Goal: Task Accomplishment & Management: Complete application form

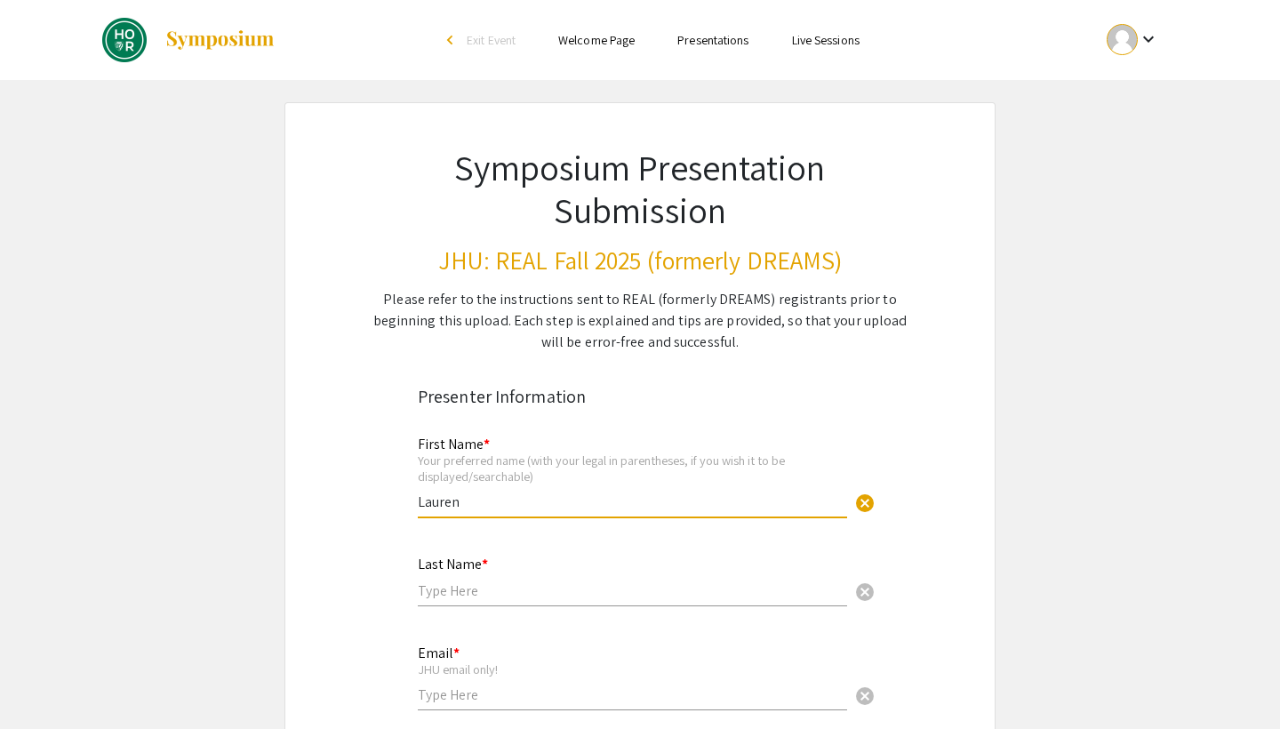
type input "Lauren"
type input "Vitalicia"
click at [571, 708] on div "Email * JHU email only! cancel" at bounding box center [632, 668] width 429 height 83
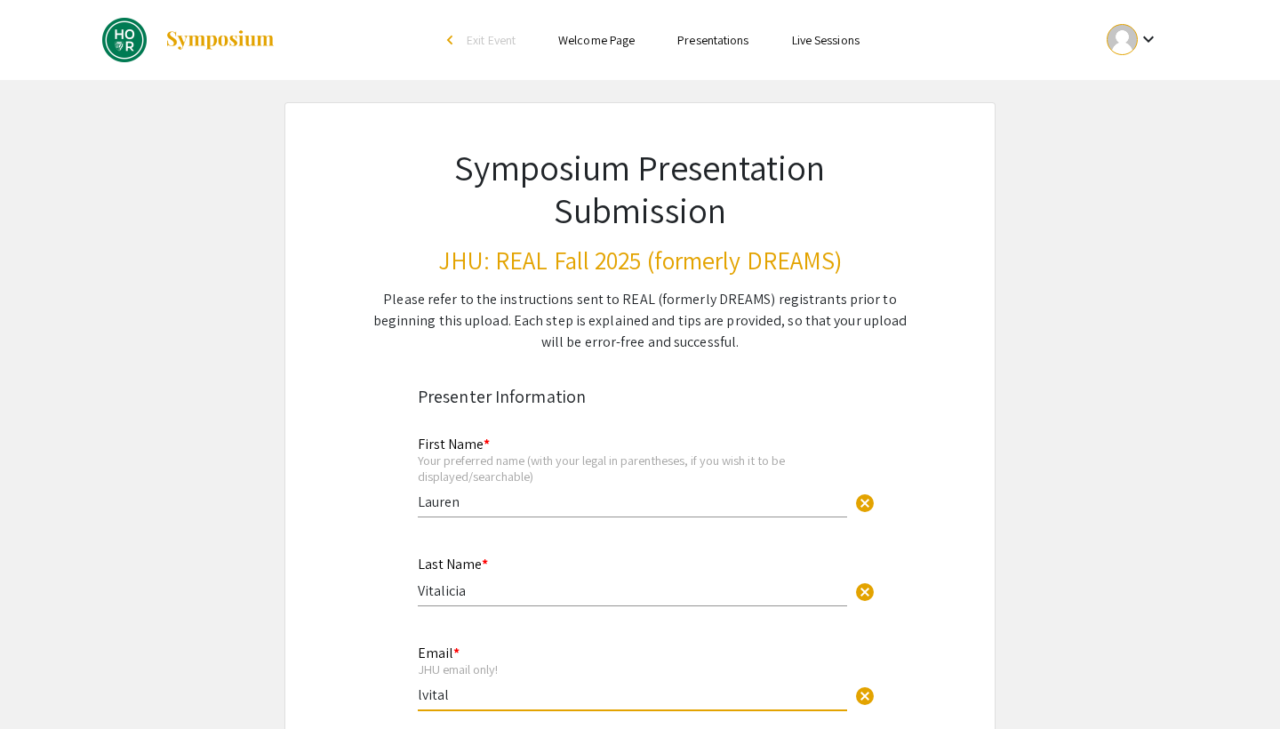
type input "lvitali"
type input "[EMAIL_ADDRESS][DOMAIN_NAME]"
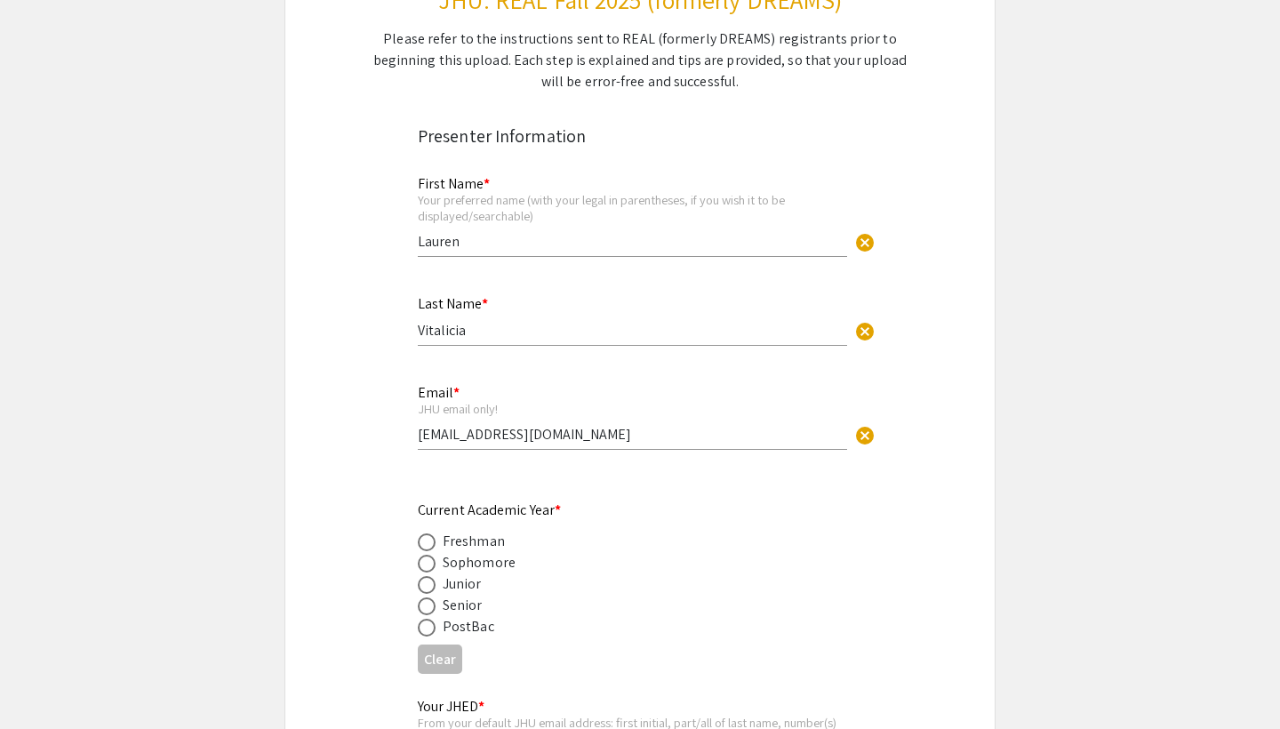
click at [447, 604] on div "Senior" at bounding box center [463, 605] width 40 height 21
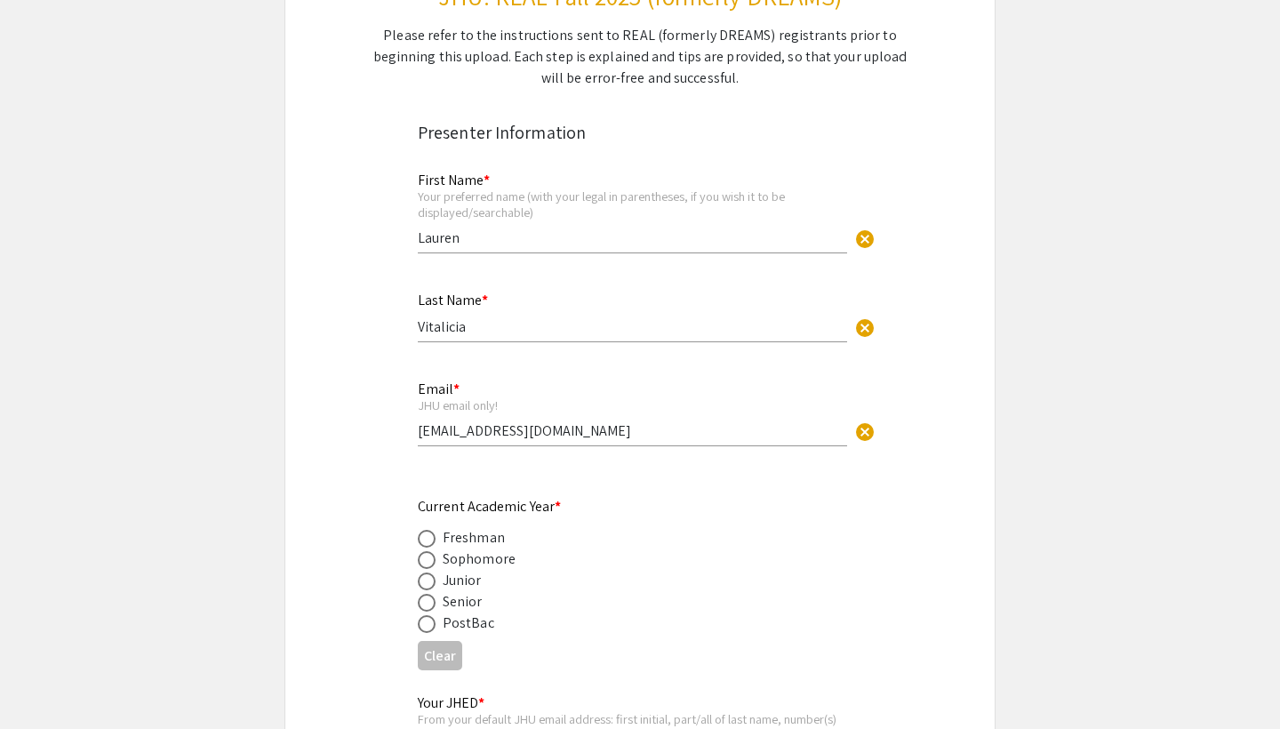
click at [435, 601] on span at bounding box center [427, 603] width 18 height 18
click at [435, 601] on input "radio" at bounding box center [427, 603] width 18 height 18
radio input "true"
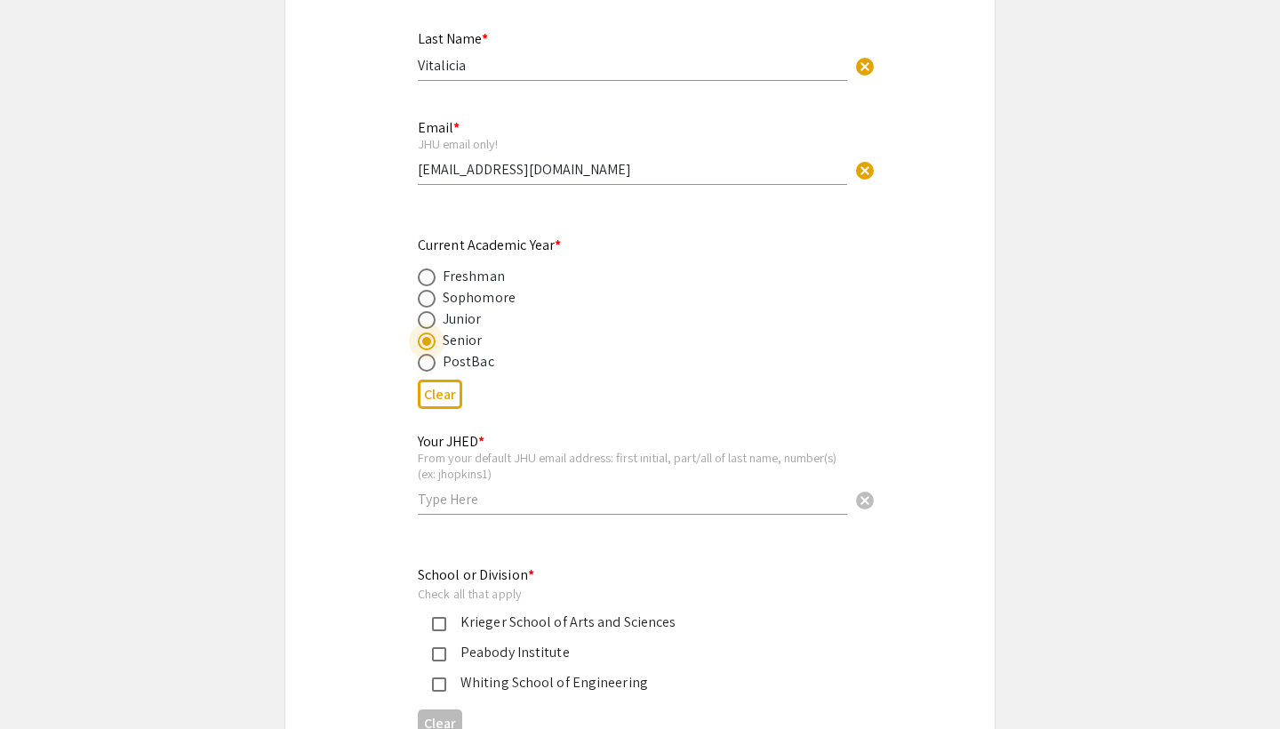
scroll to position [533, 0]
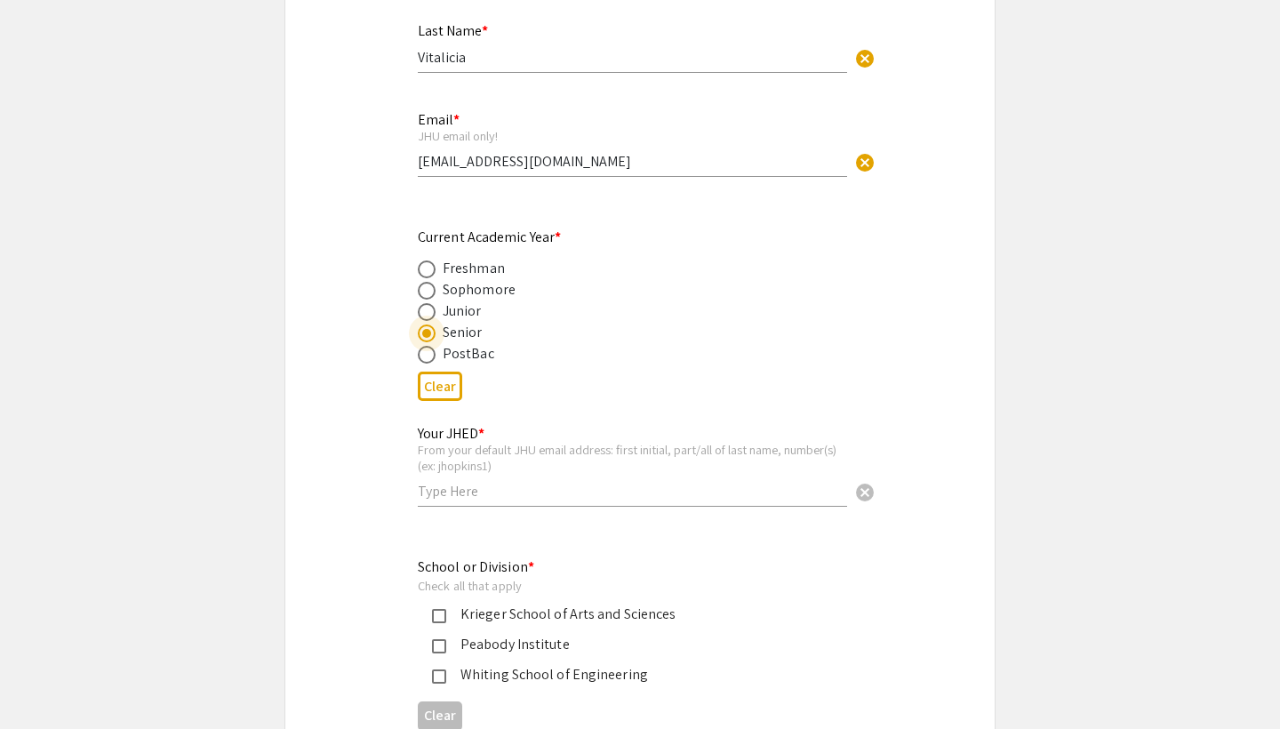
click at [483, 479] on div "Your JHED * From your default JHU email address: first initial, part/all of las…" at bounding box center [632, 457] width 429 height 99
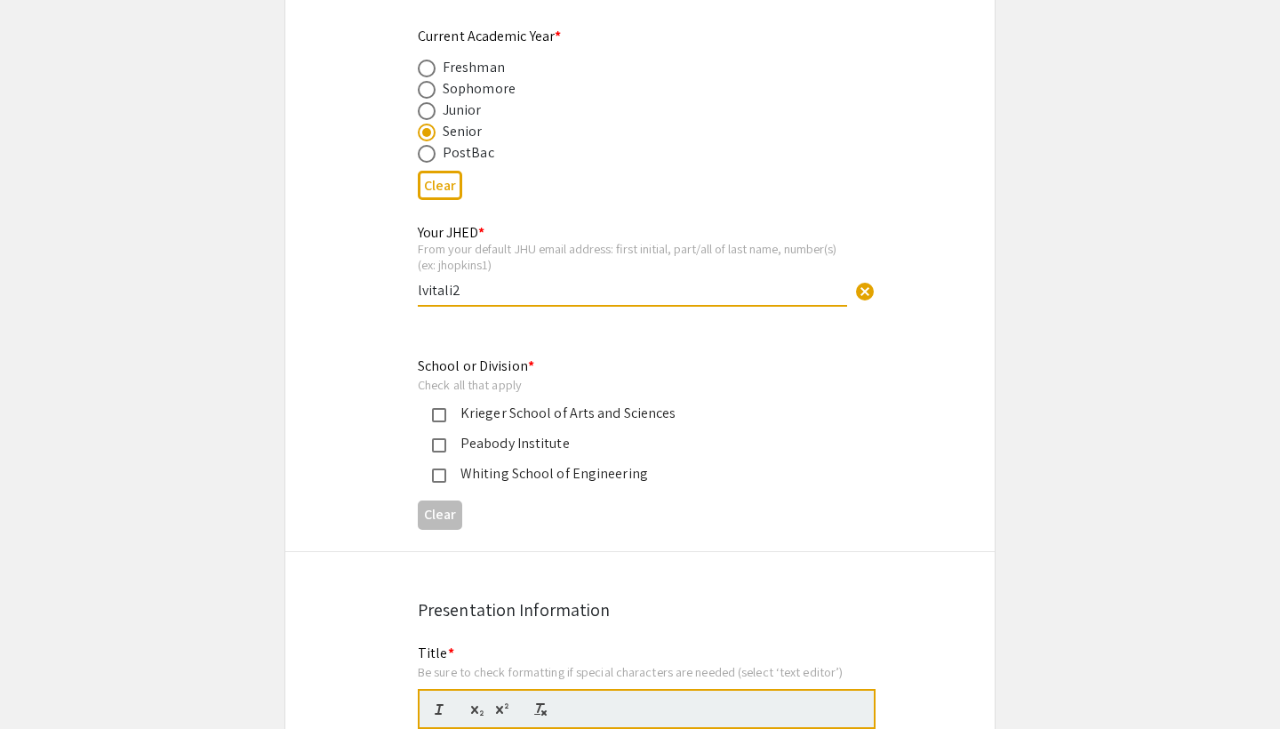
scroll to position [738, 0]
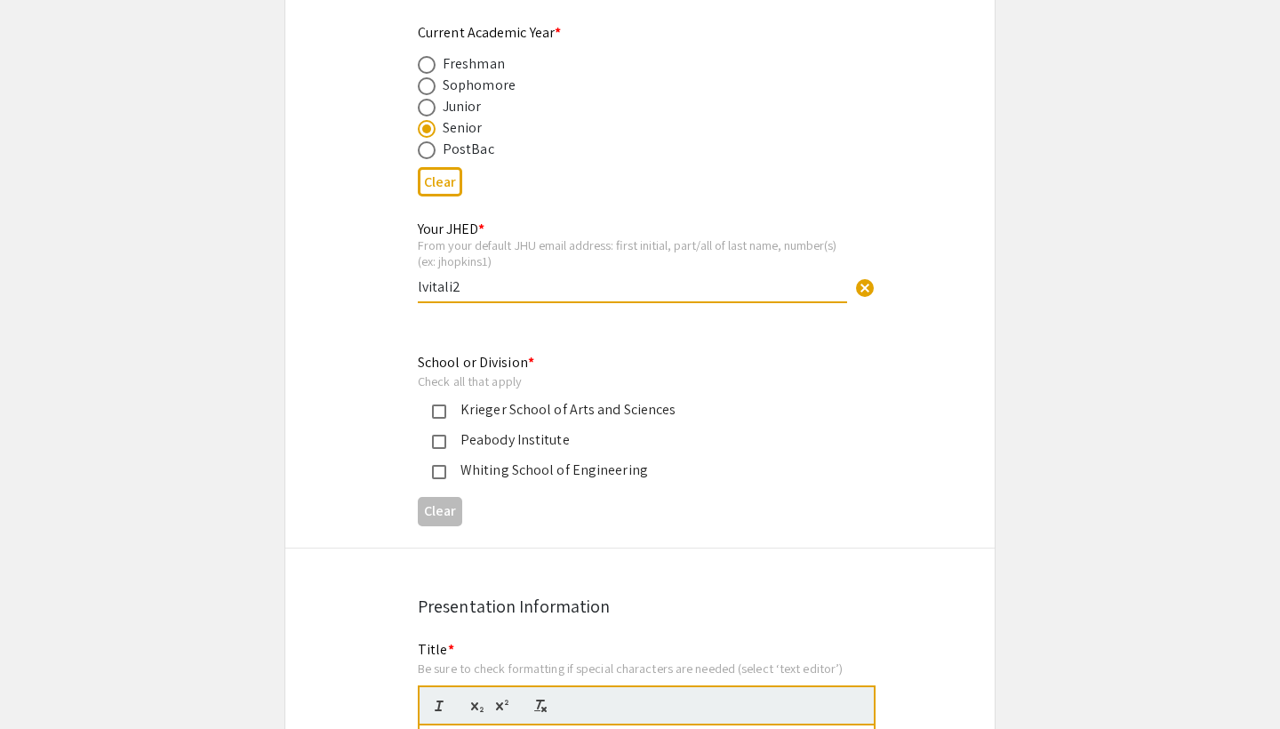
type input "lvitali2"
click at [500, 415] on div "Krieger School of Arts and Sciences" at bounding box center [632, 409] width 373 height 21
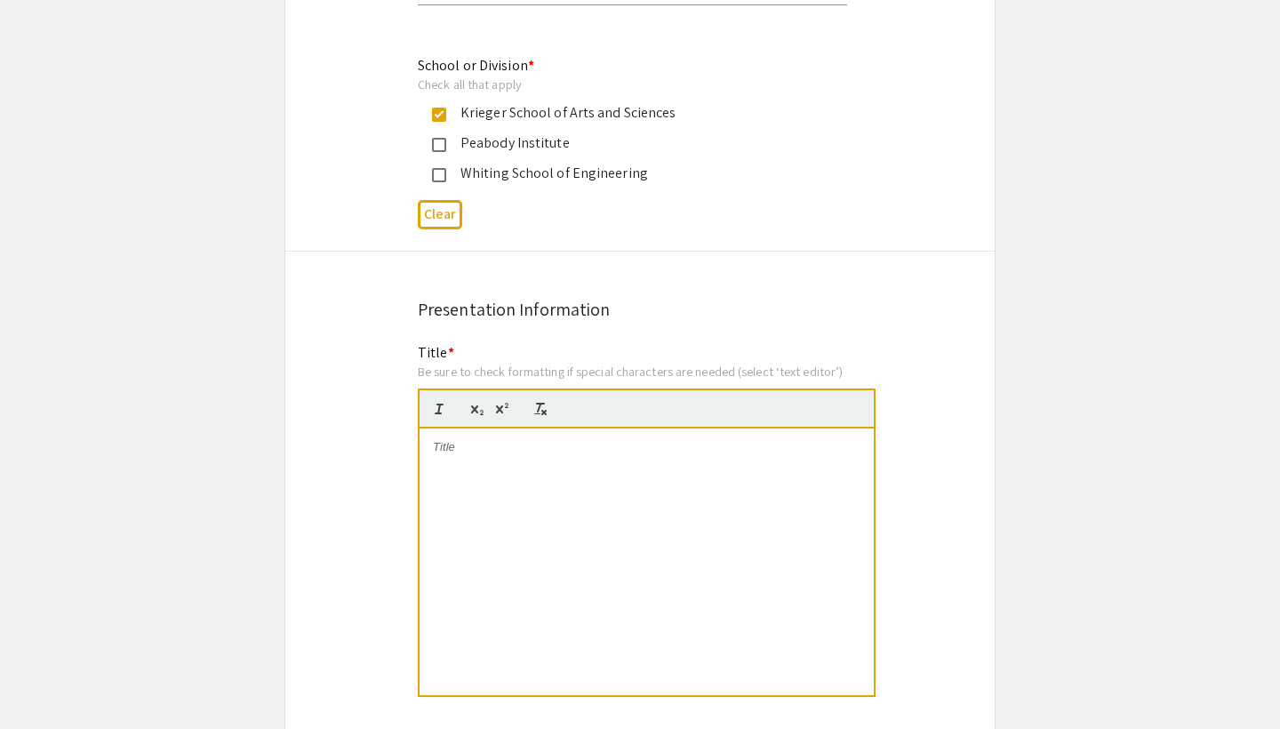
scroll to position [1036, 0]
click at [491, 474] on div at bounding box center [646, 560] width 454 height 267
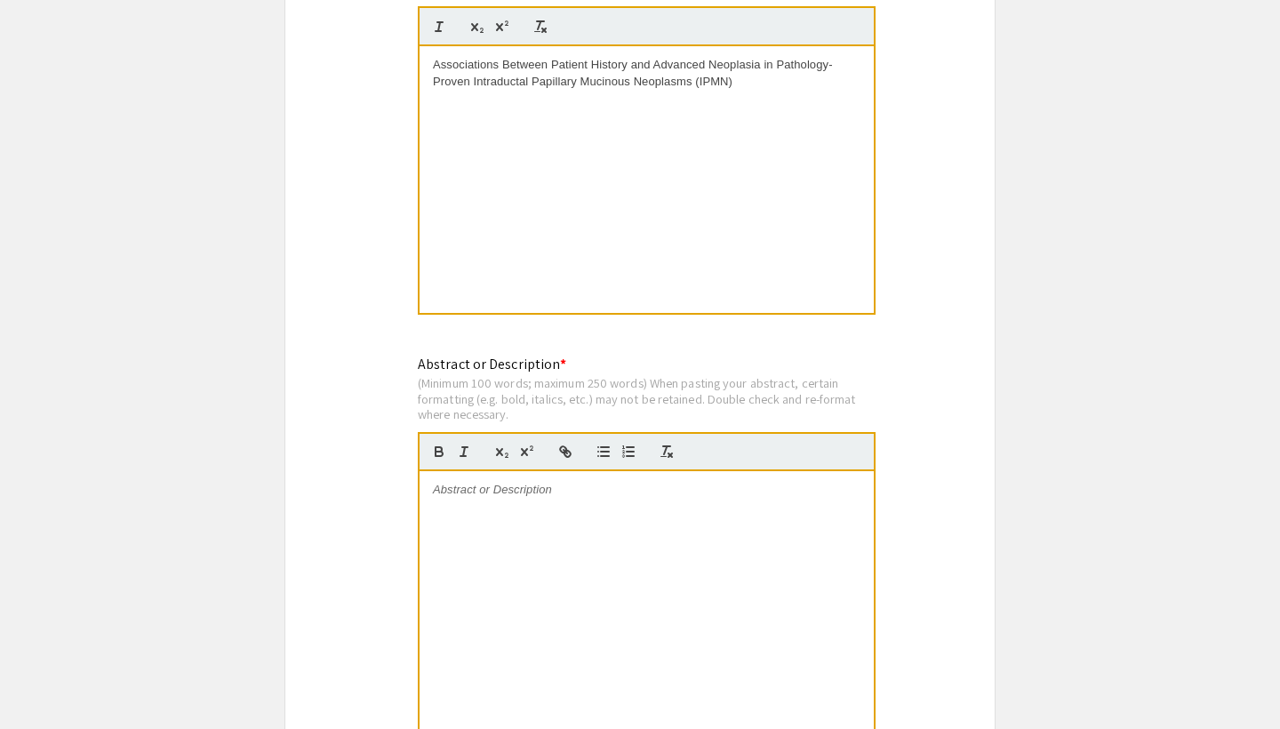
scroll to position [1429, 0]
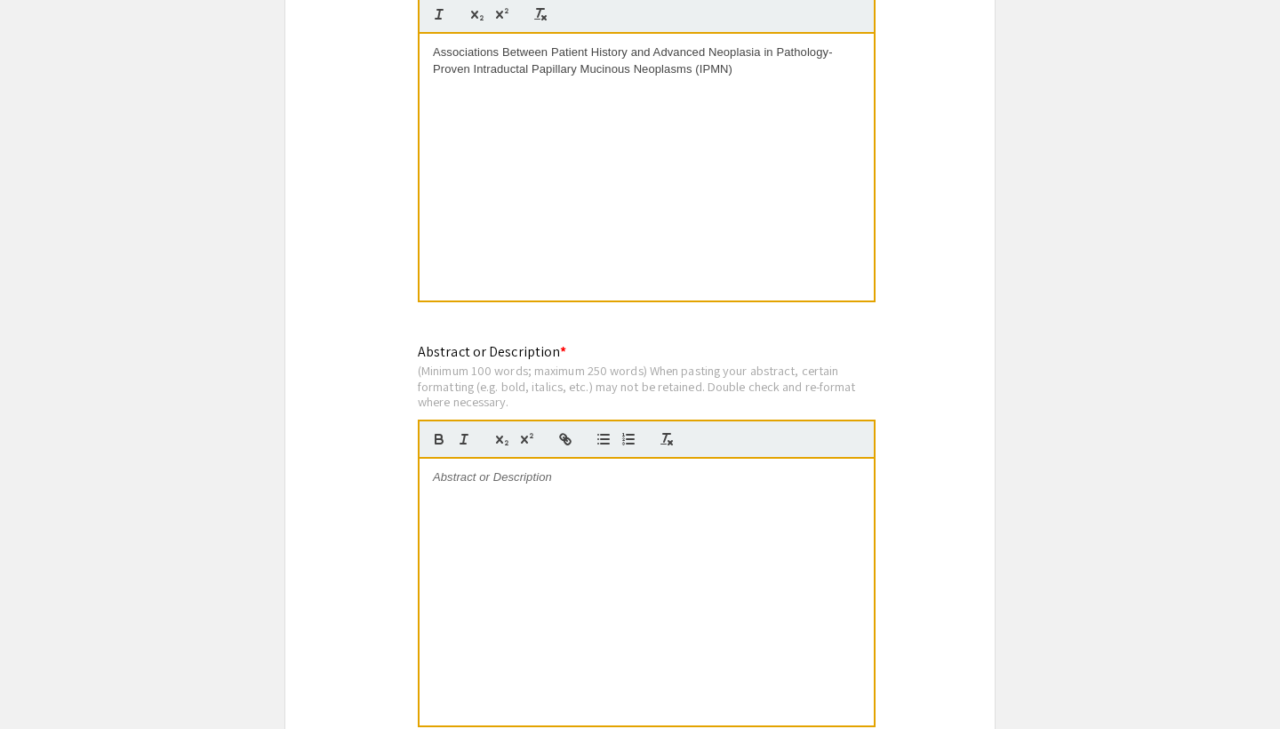
click at [584, 484] on div at bounding box center [646, 592] width 454 height 267
click at [594, 476] on p at bounding box center [646, 477] width 427 height 16
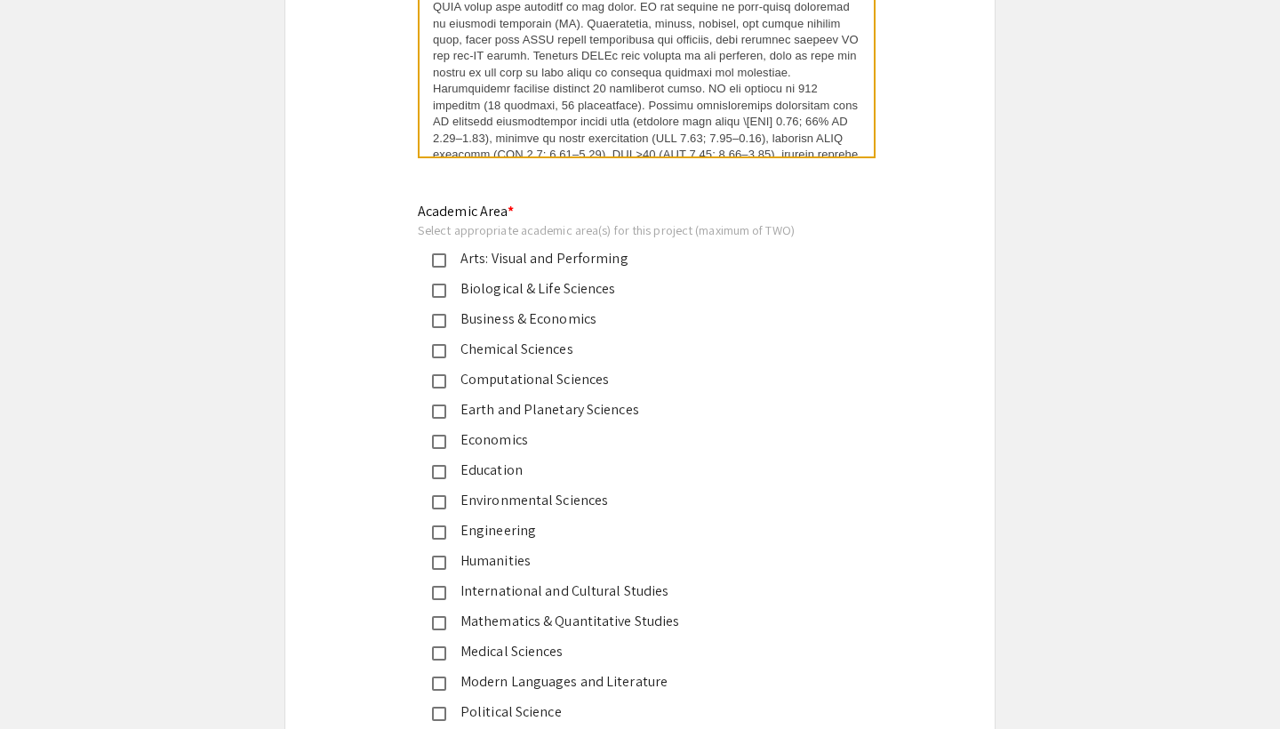
scroll to position [2001, 0]
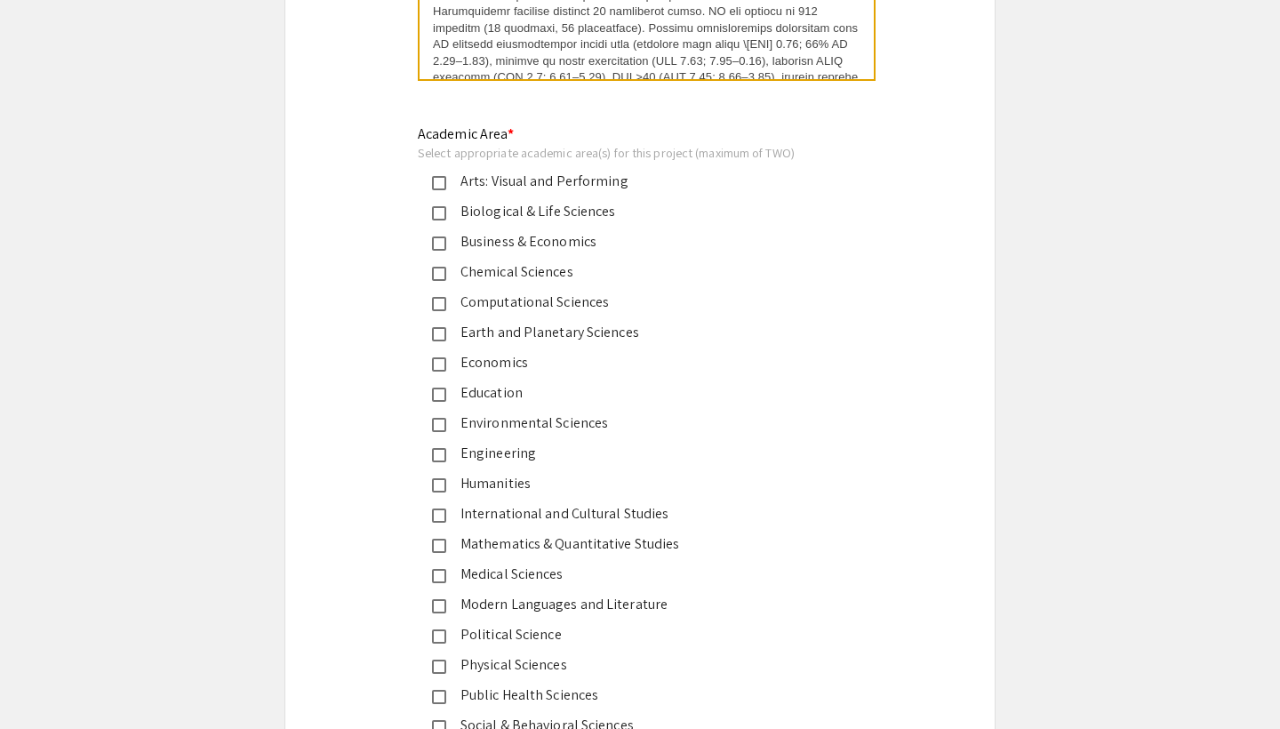
click at [543, 571] on div "Medical Sciences" at bounding box center [632, 573] width 373 height 21
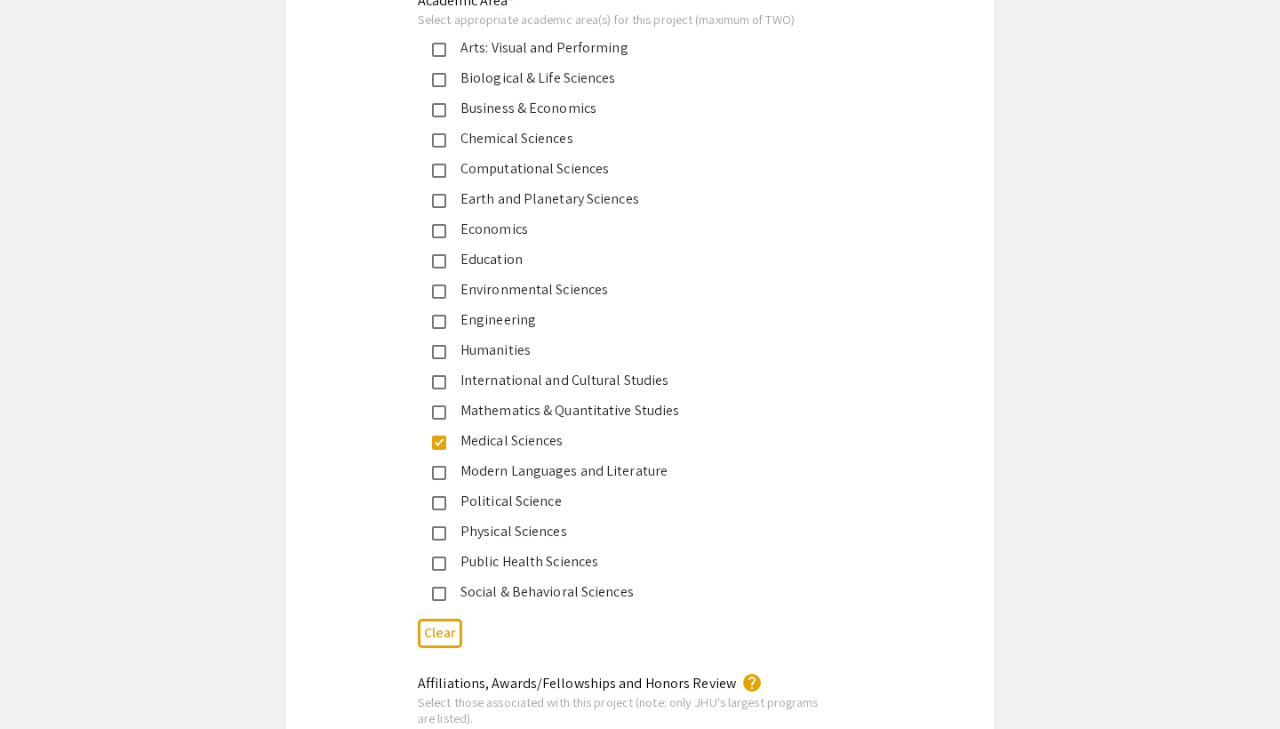
scroll to position [2204, 0]
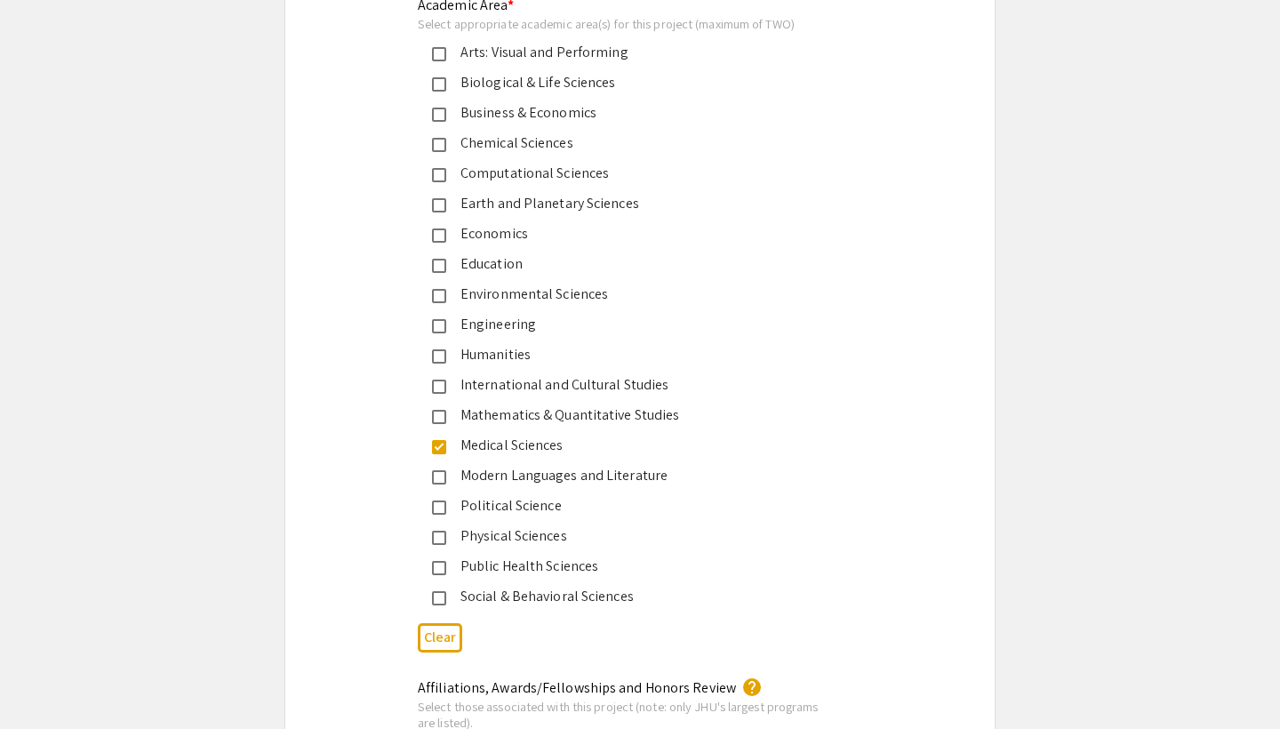
click at [567, 82] on div "Biological & Life Sciences" at bounding box center [632, 82] width 373 height 21
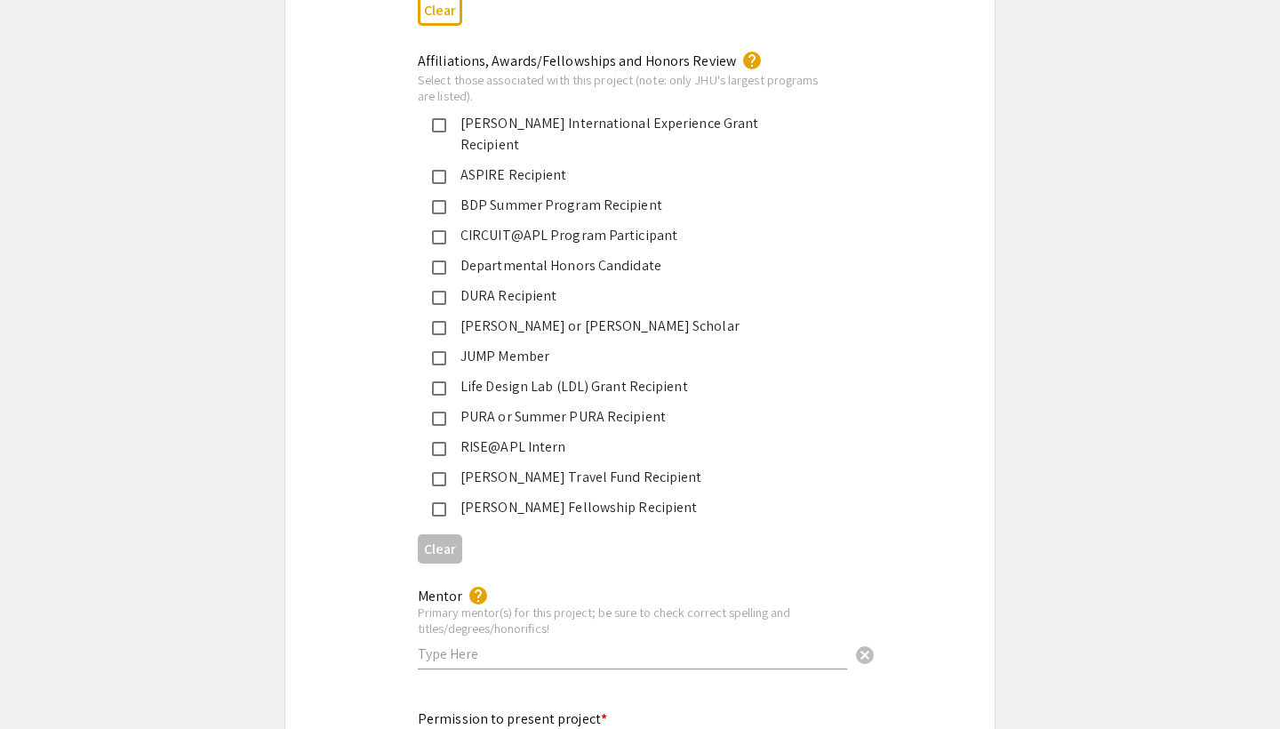
scroll to position [2830, 0]
click at [526, 255] on div "Departmental Honors Candidate" at bounding box center [632, 265] width 373 height 21
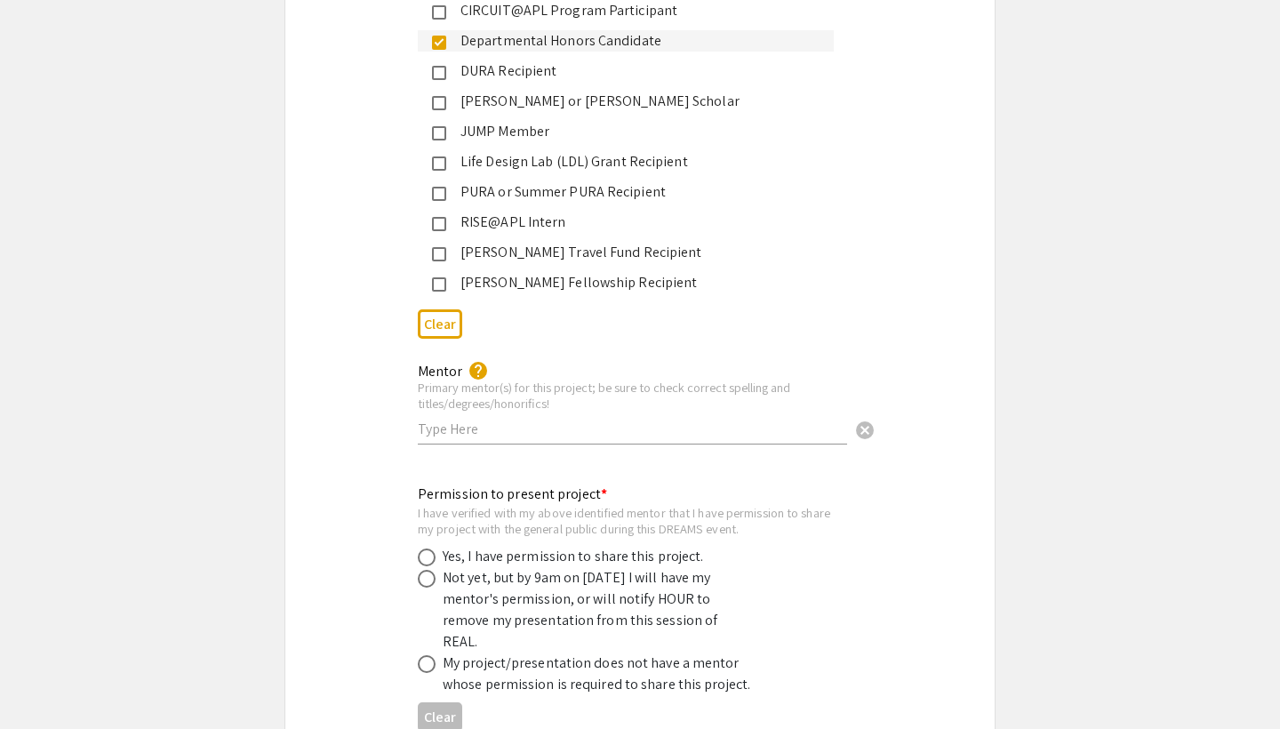
scroll to position [3131, 0]
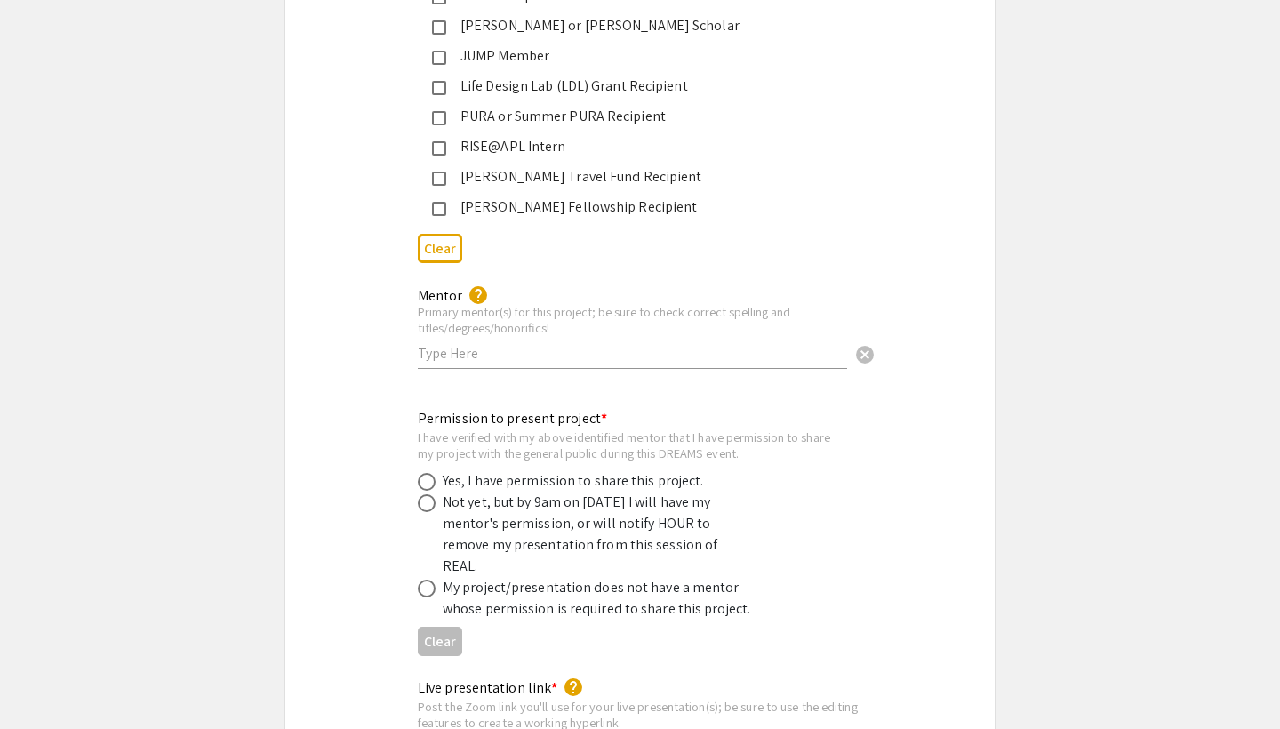
click at [513, 344] on input "text" at bounding box center [632, 353] width 429 height 19
paste input "[PERSON_NAME], MD, MPH"
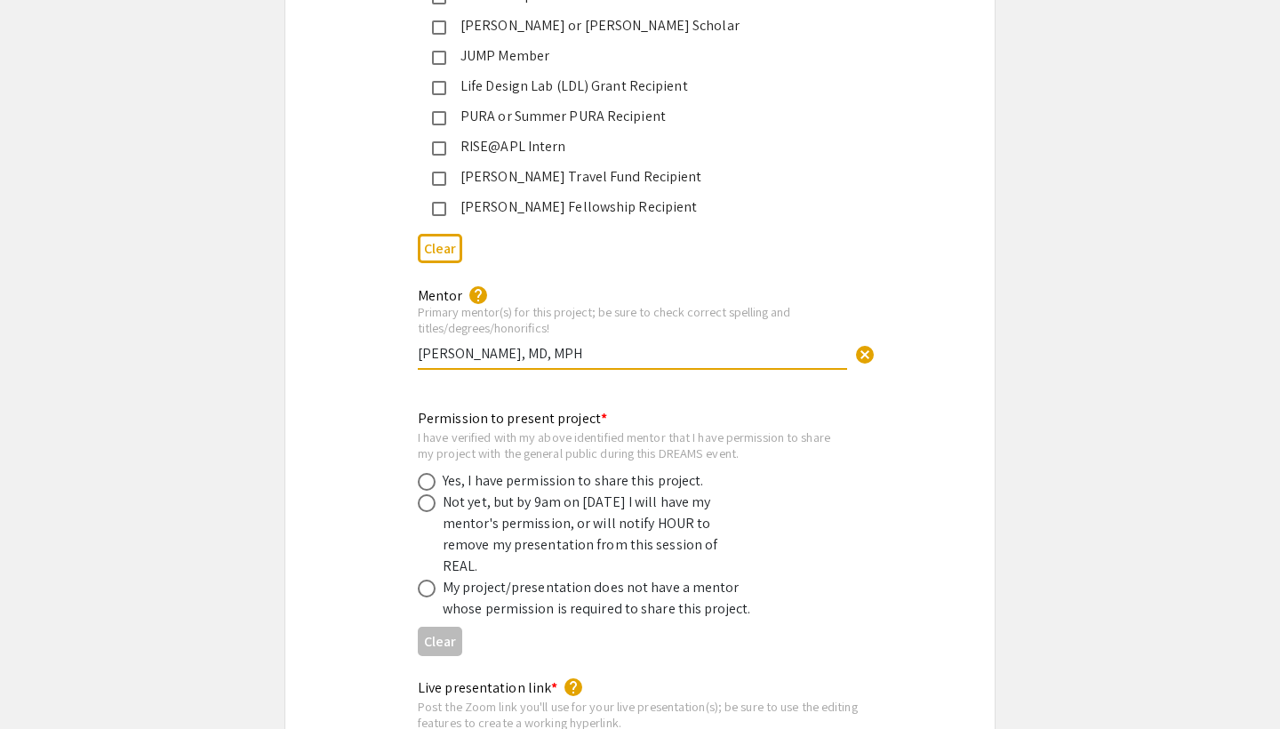
click at [415, 330] on div "Mentor help Primary mentor(s) for this project; be sure to check correct spelli…" at bounding box center [639, 337] width 471 height 106
click at [420, 344] on input "[PERSON_NAME], MD, MPH" at bounding box center [632, 353] width 429 height 19
type input "Dr. [PERSON_NAME], MD, MPH"
click at [819, 270] on div "Mentor help Primary mentor(s) for this project; be sure to check correct spelli…" at bounding box center [632, 319] width 429 height 99
click at [832, 430] on div "I have verified with my above identified mentor that I have permission to share…" at bounding box center [626, 444] width 416 height 31
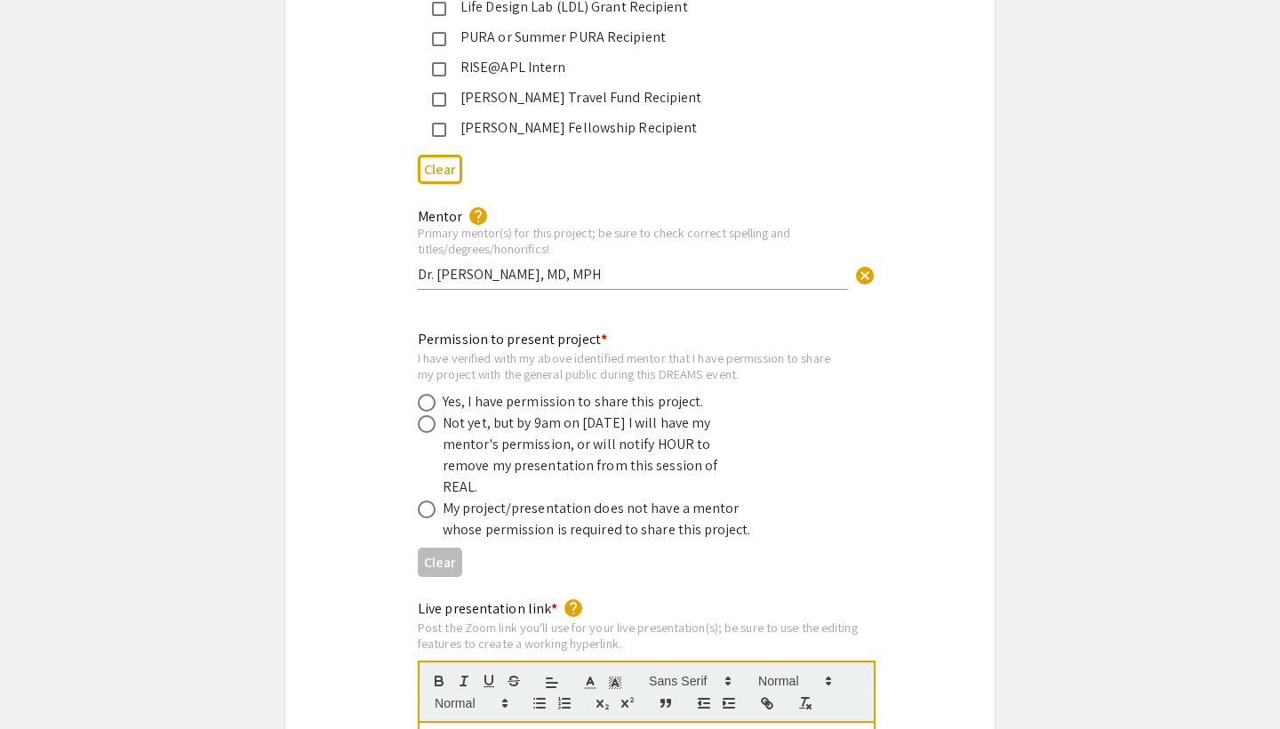
scroll to position [3220, 0]
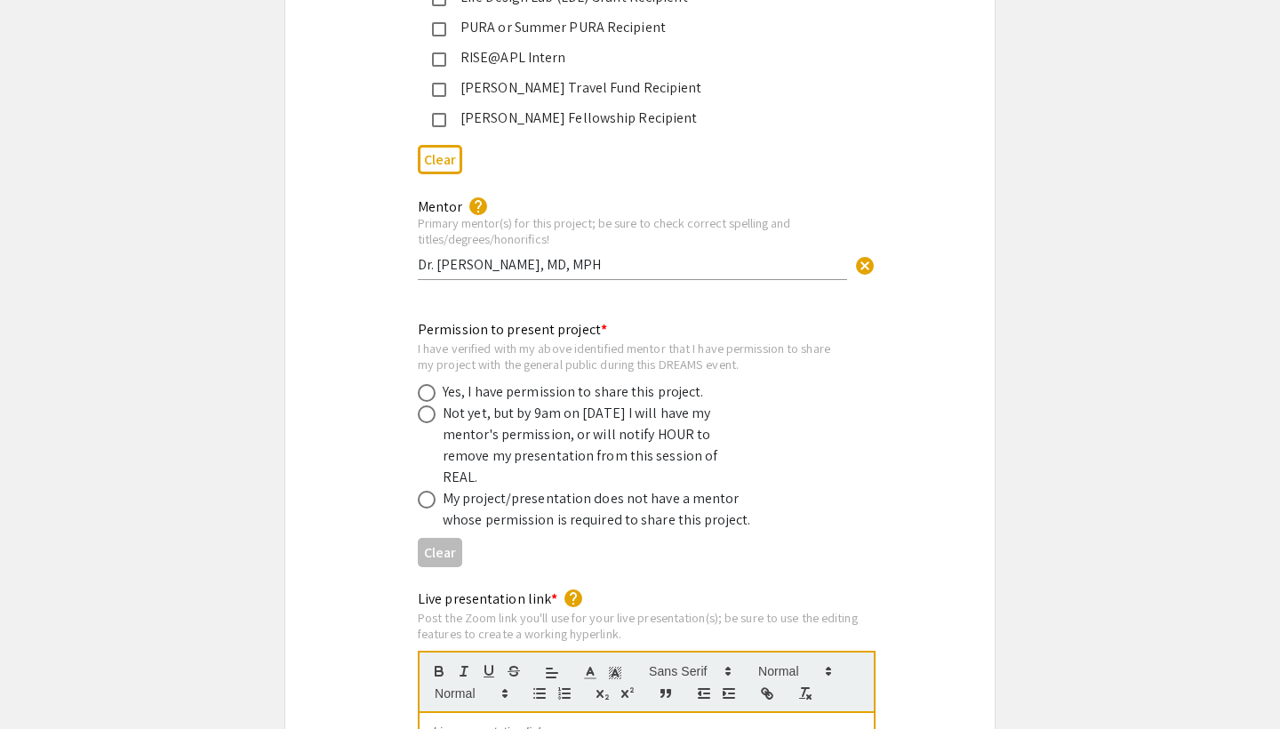
click at [634, 381] on div "Yes, I have permission to share this project." at bounding box center [573, 391] width 261 height 21
click at [423, 384] on span at bounding box center [427, 393] width 18 height 18
click at [423, 384] on input "radio" at bounding box center [427, 393] width 18 height 18
radio input "true"
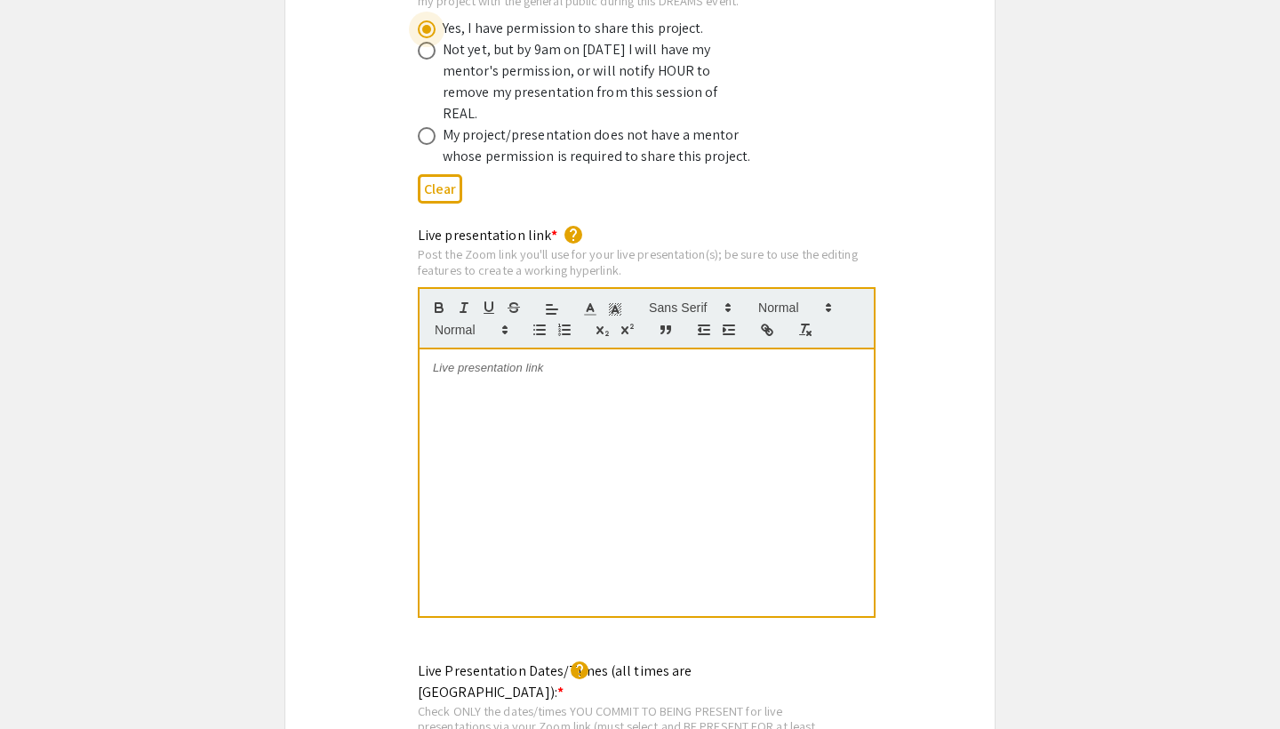
scroll to position [3589, 0]
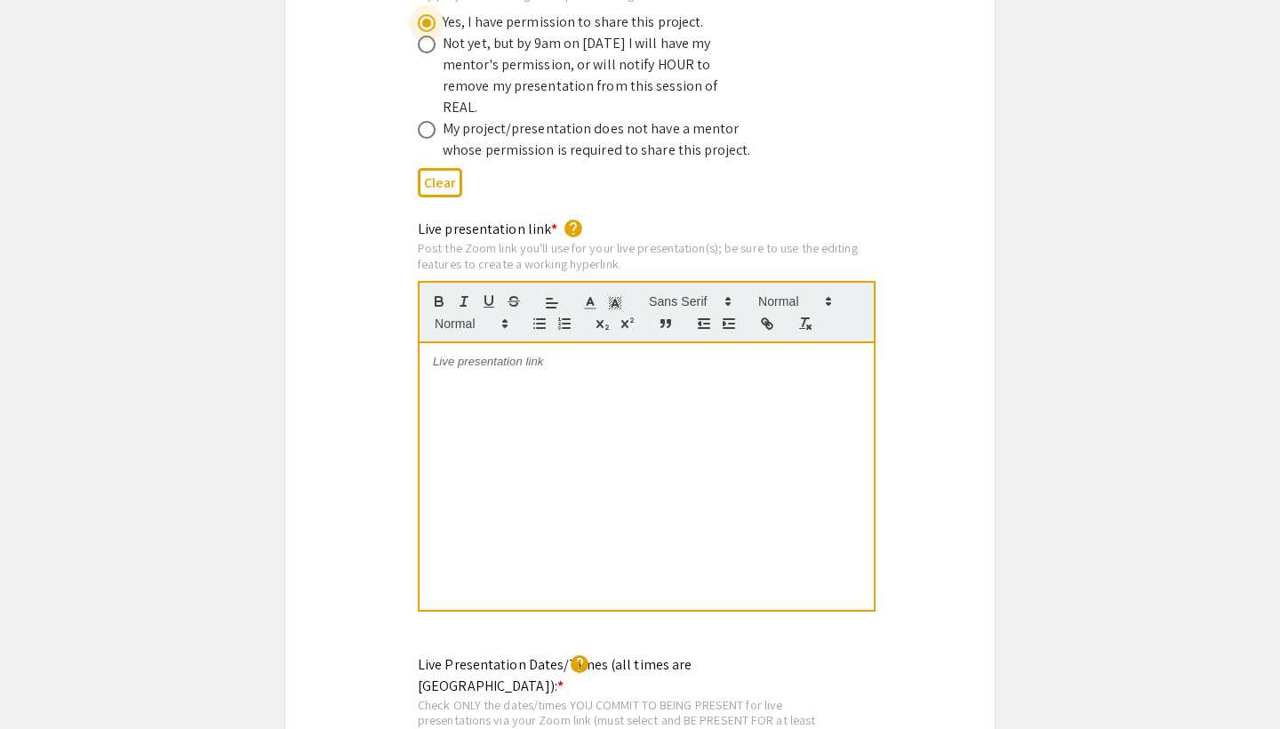
click at [531, 343] on div at bounding box center [646, 476] width 454 height 267
drag, startPoint x: 664, startPoint y: 312, endPoint x: 428, endPoint y: 311, distance: 235.5
click at [428, 343] on div "[URL][DOMAIN_NAME]" at bounding box center [646, 476] width 454 height 267
click at [763, 315] on icon "button" at bounding box center [767, 323] width 16 height 16
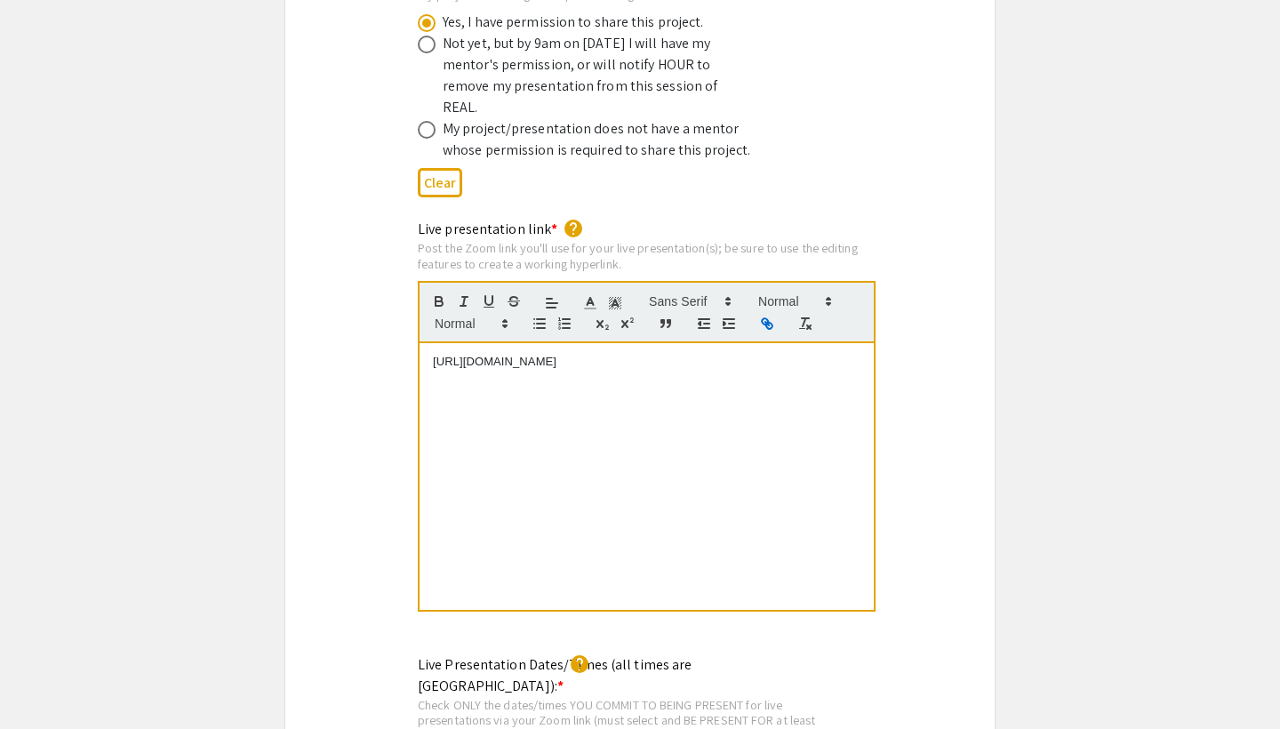
type input "[URL][DOMAIN_NAME]"
click at [655, 322] on link at bounding box center [654, 328] width 41 height 13
click at [687, 363] on div "[URL][DOMAIN_NAME]" at bounding box center [646, 476] width 454 height 267
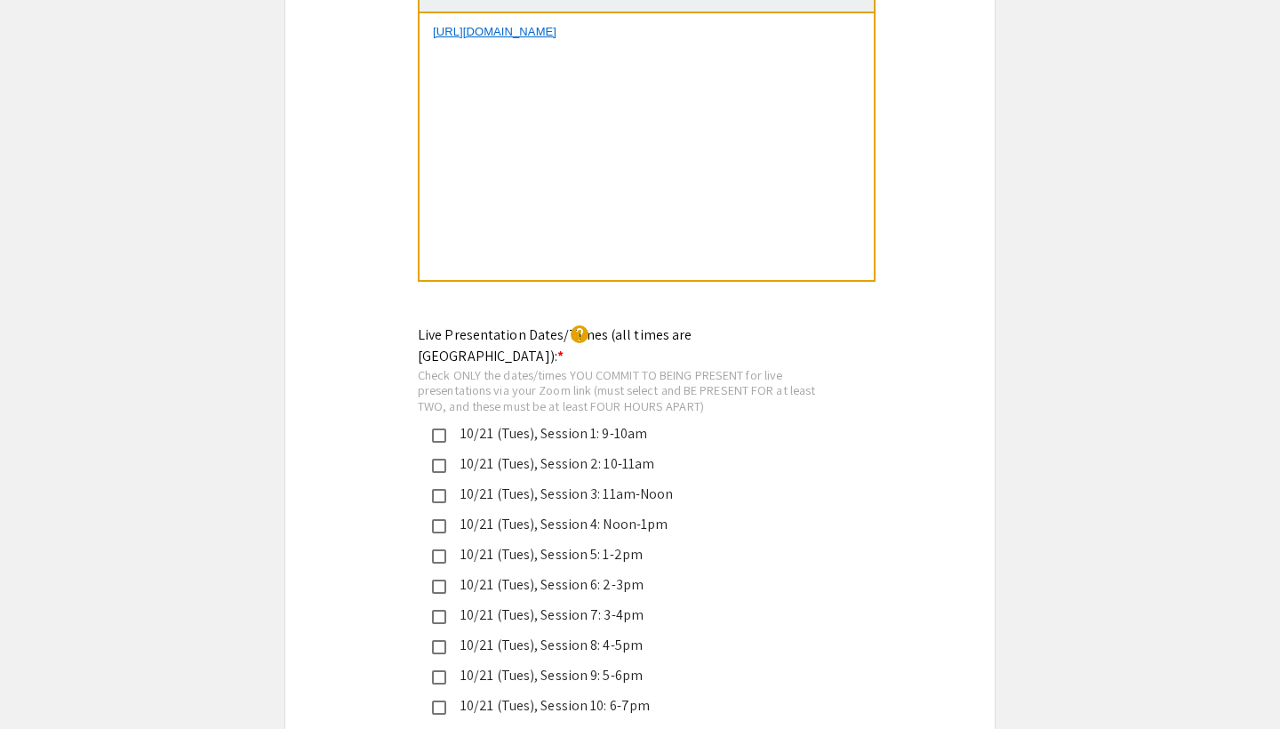
scroll to position [3993, 0]
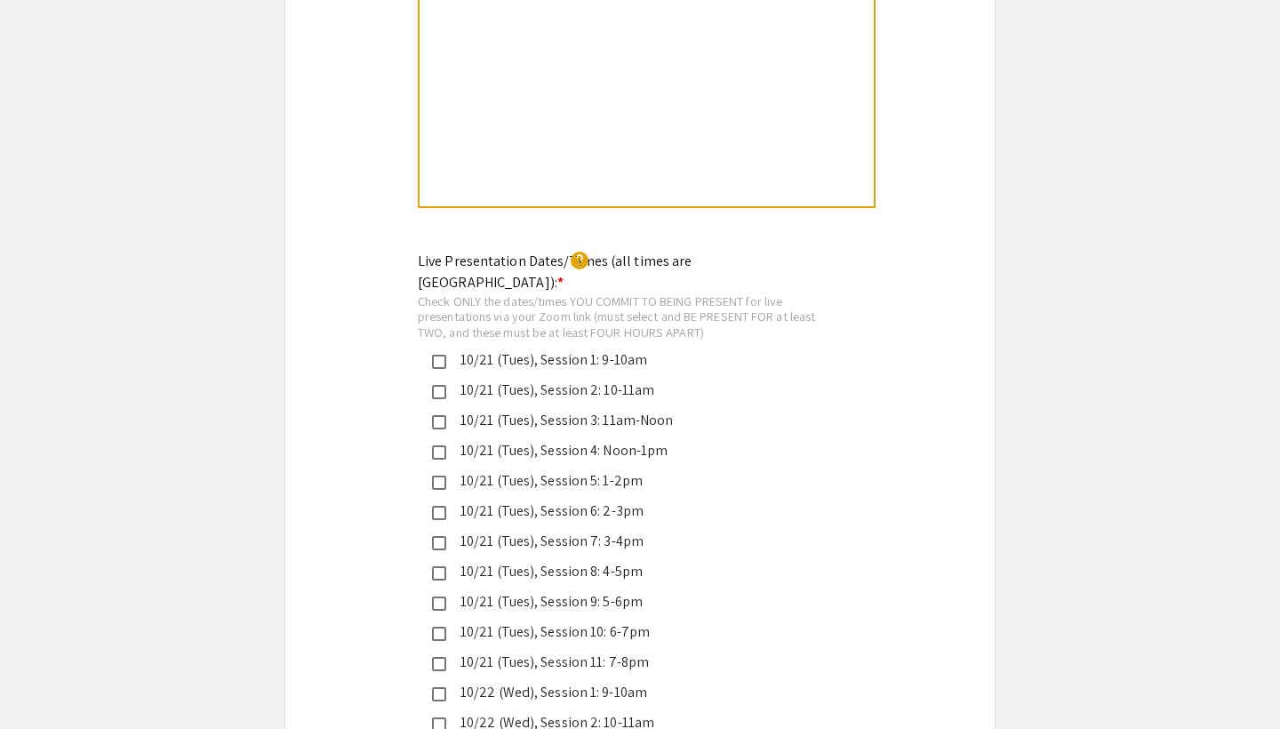
click at [634, 349] on div "10/21 (Tues), Session 1: 9-10am" at bounding box center [632, 359] width 373 height 21
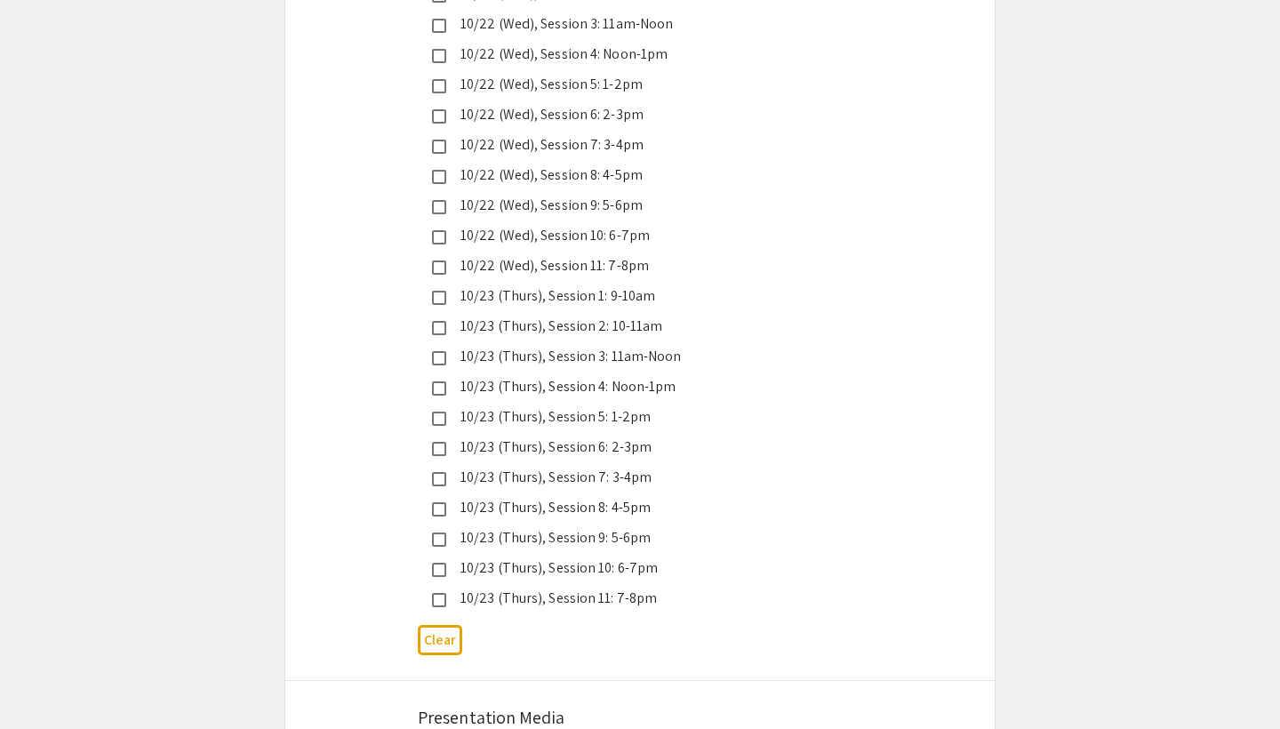
scroll to position [4720, 0]
click at [582, 287] on div "10/23 (Thurs), Session 1: 9-10am" at bounding box center [632, 297] width 373 height 21
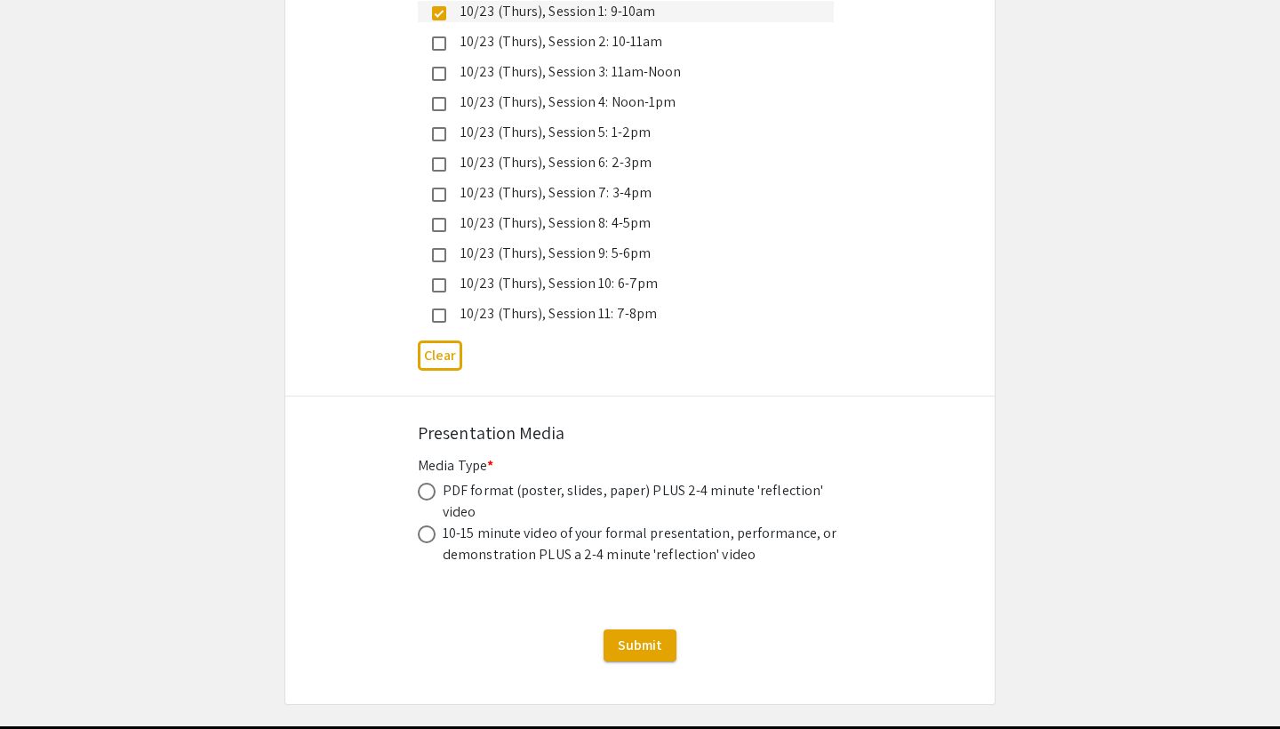
scroll to position [5004, 0]
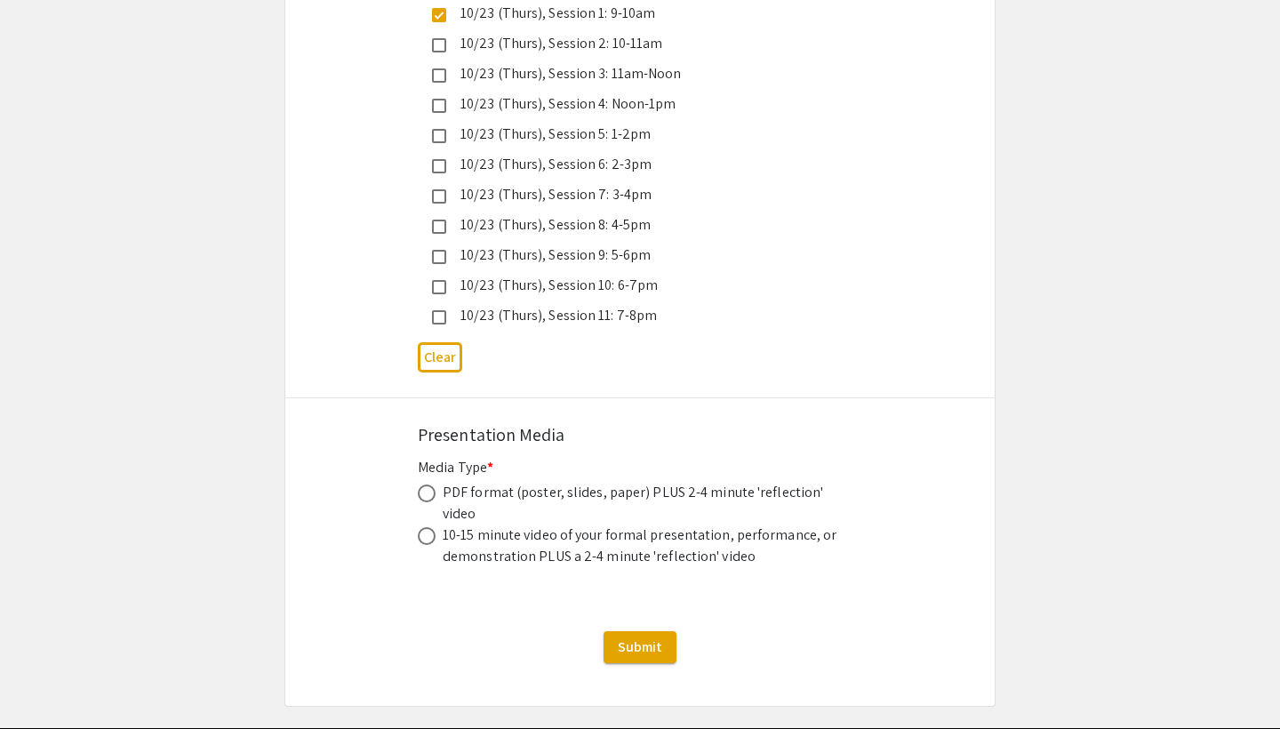
click at [719, 482] on div "PDF format (poster, slides, paper) PLUS 2-4 minute 'reflection' video" at bounding box center [643, 503] width 400 height 43
click at [432, 484] on span at bounding box center [427, 493] width 18 height 18
click at [432, 484] on input "radio" at bounding box center [427, 493] width 18 height 18
radio input "true"
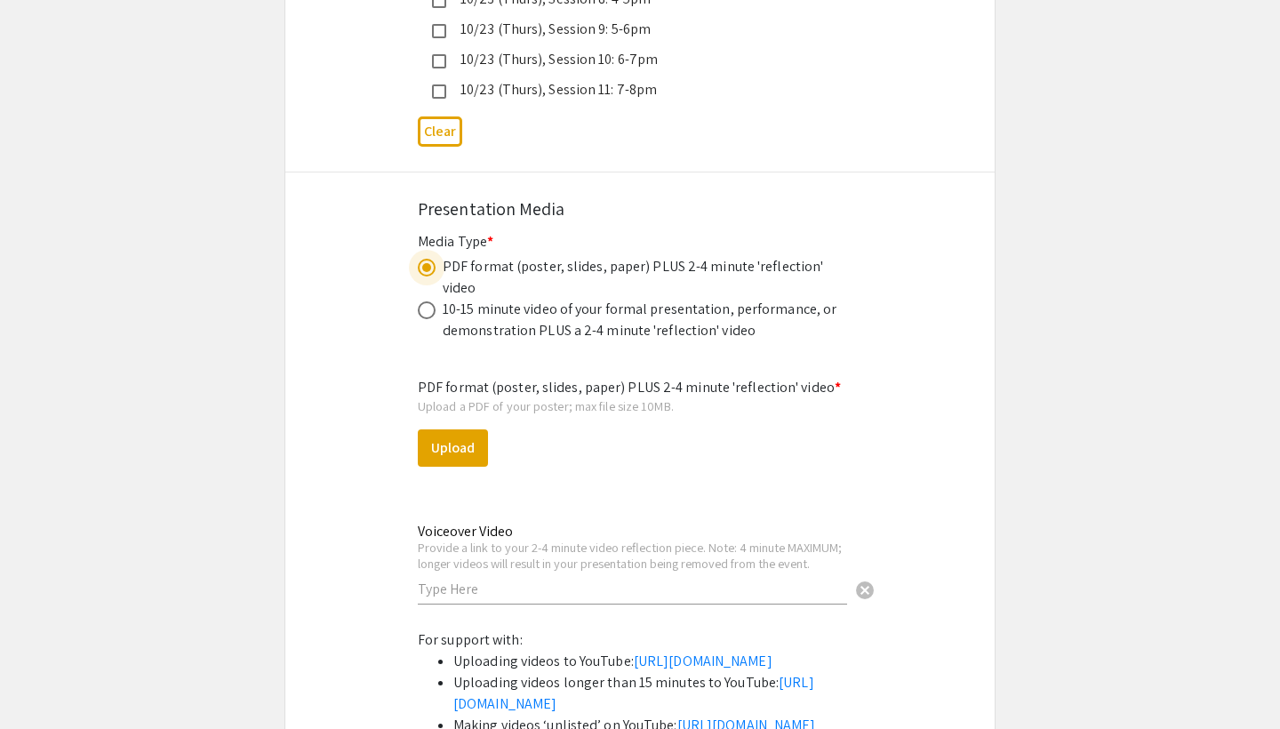
scroll to position [5228, 0]
click at [456, 431] on button "Upload" at bounding box center [453, 449] width 70 height 37
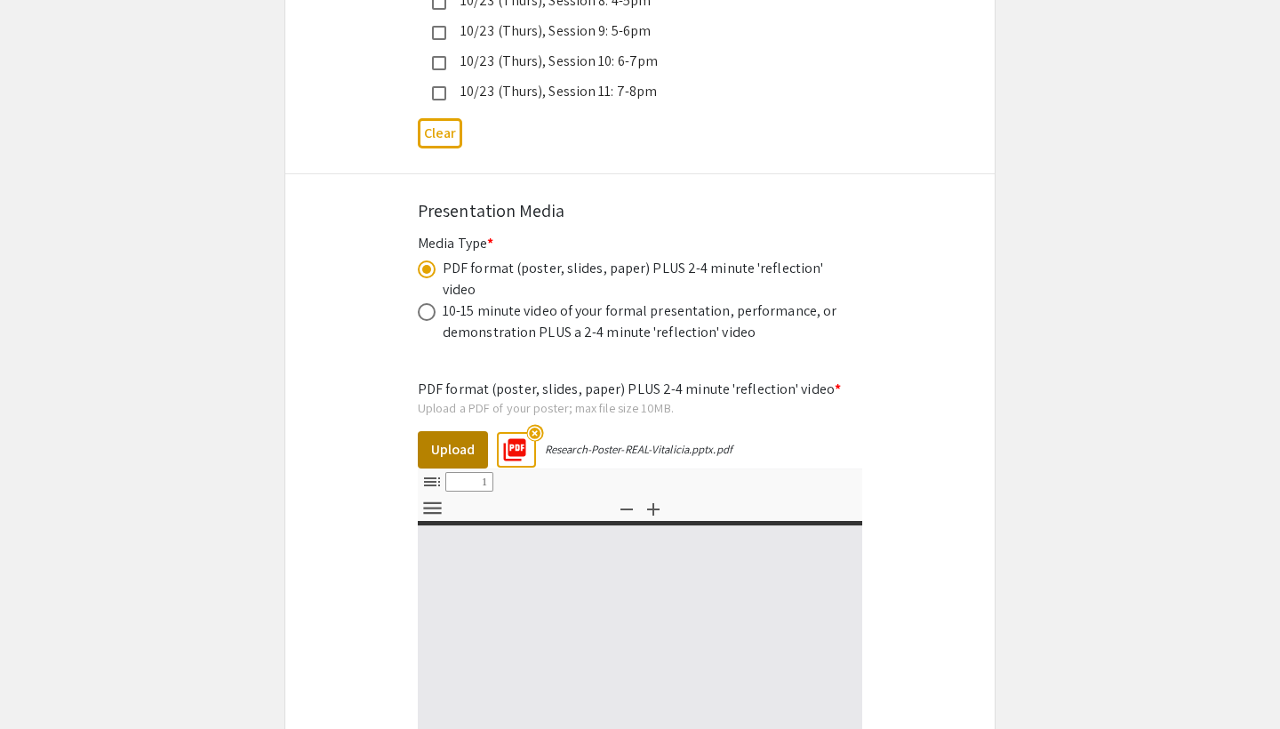
select select "custom"
type input "0"
select select "custom"
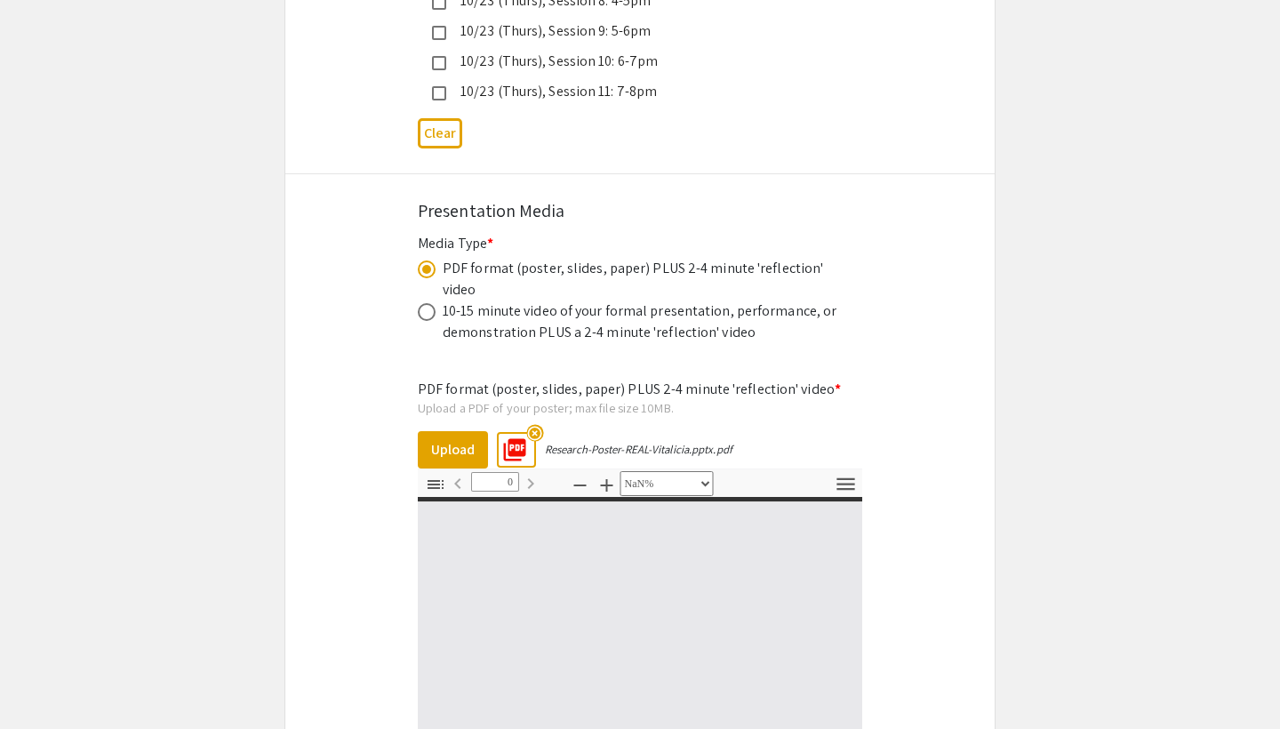
type input "1"
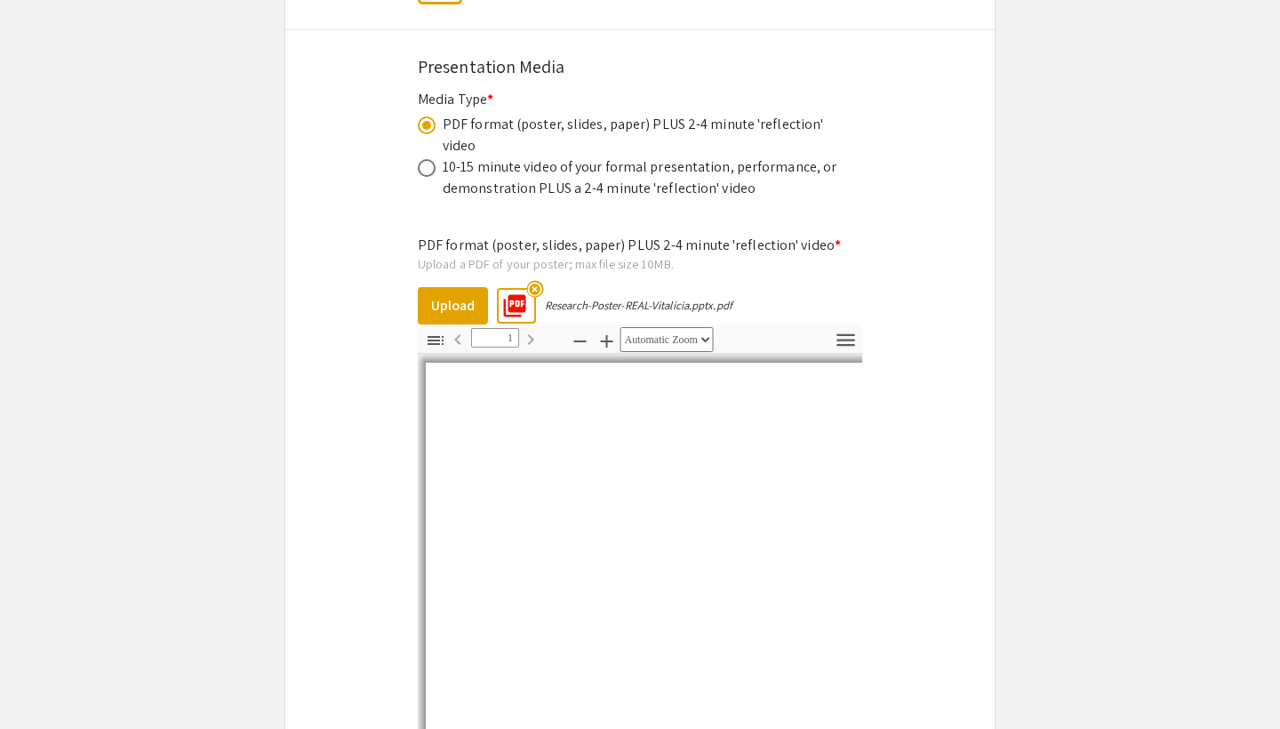
scroll to position [5391, 0]
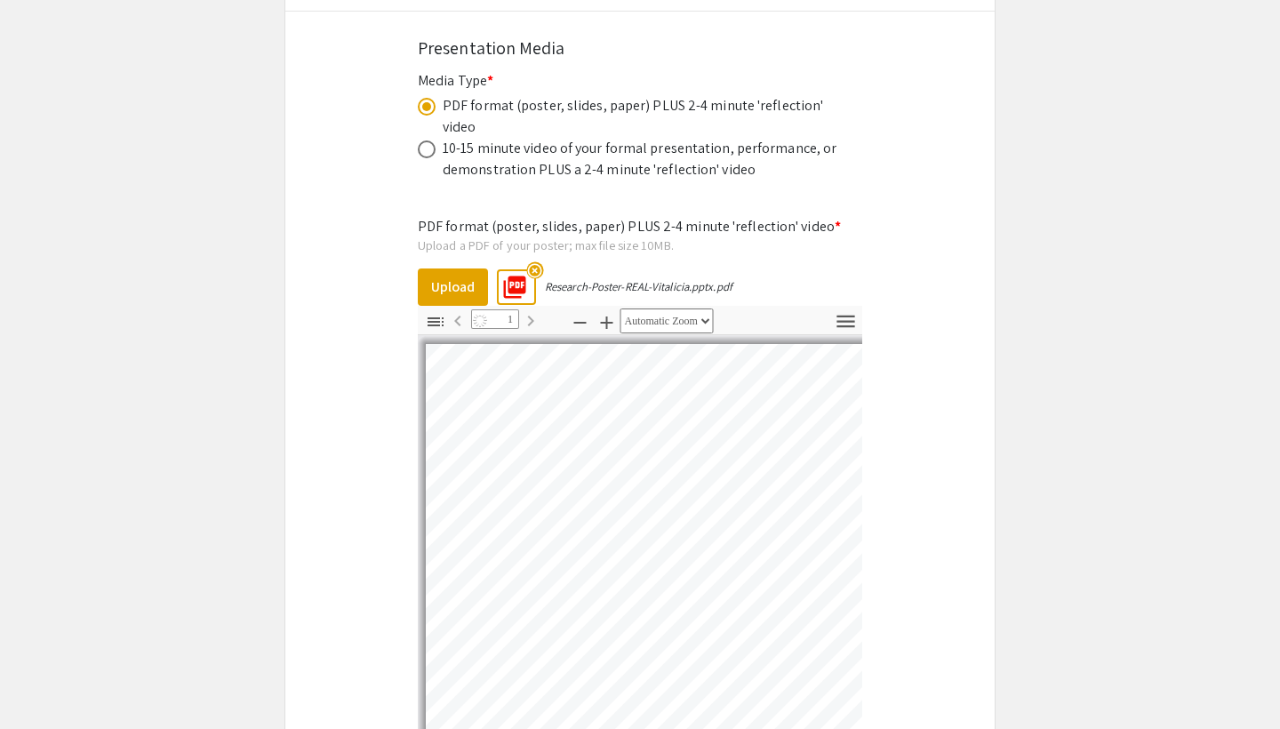
select select "auto"
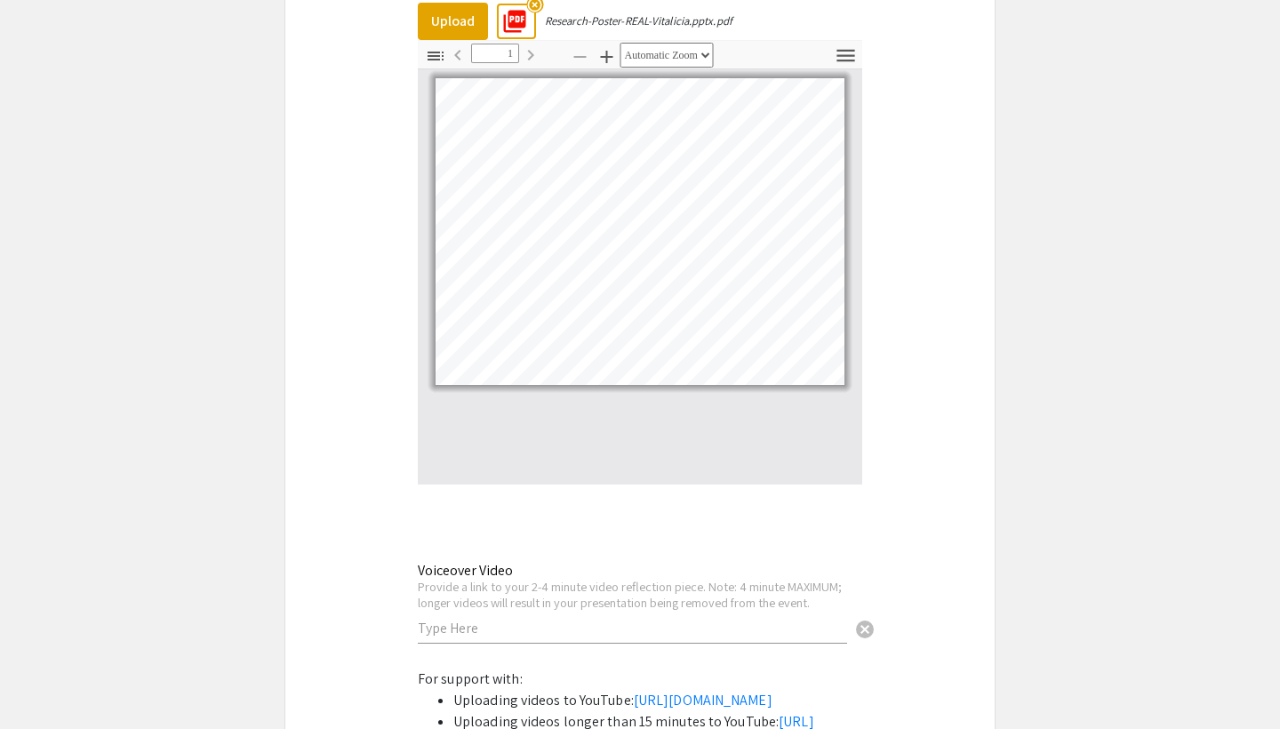
scroll to position [5855, 0]
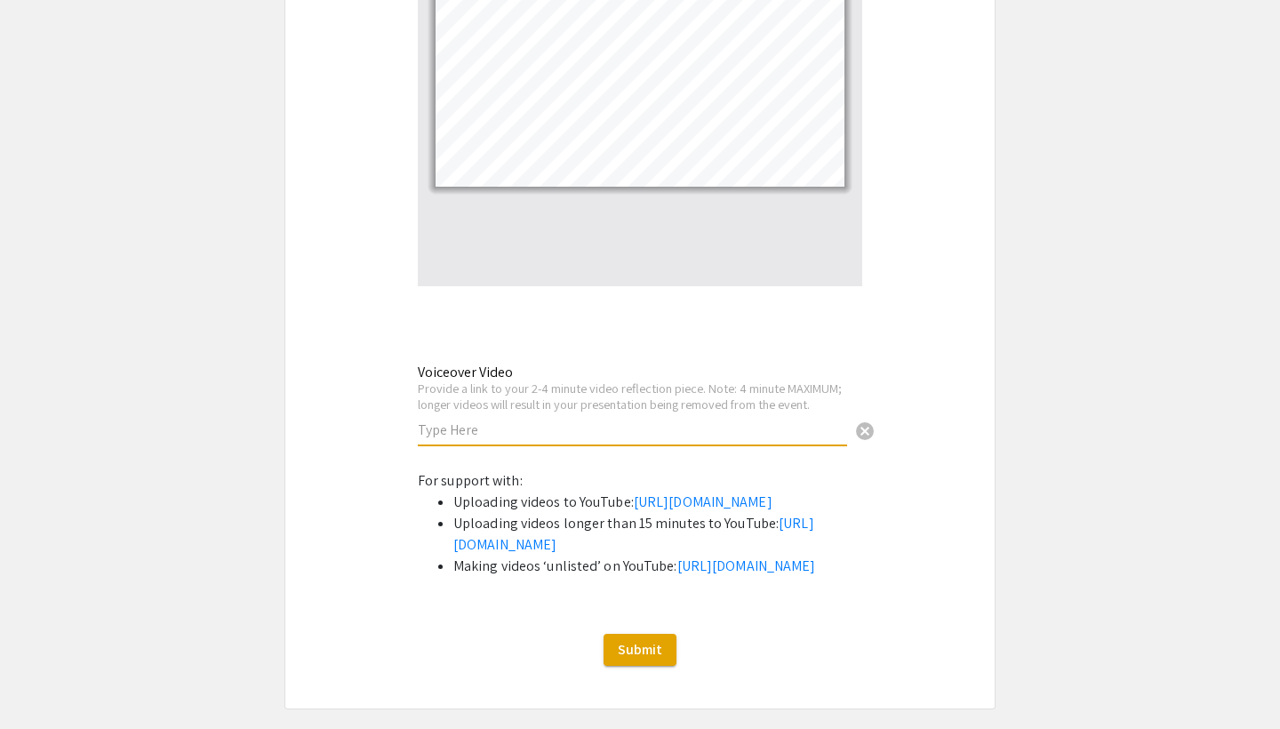
click at [714, 420] on input "text" at bounding box center [632, 429] width 429 height 19
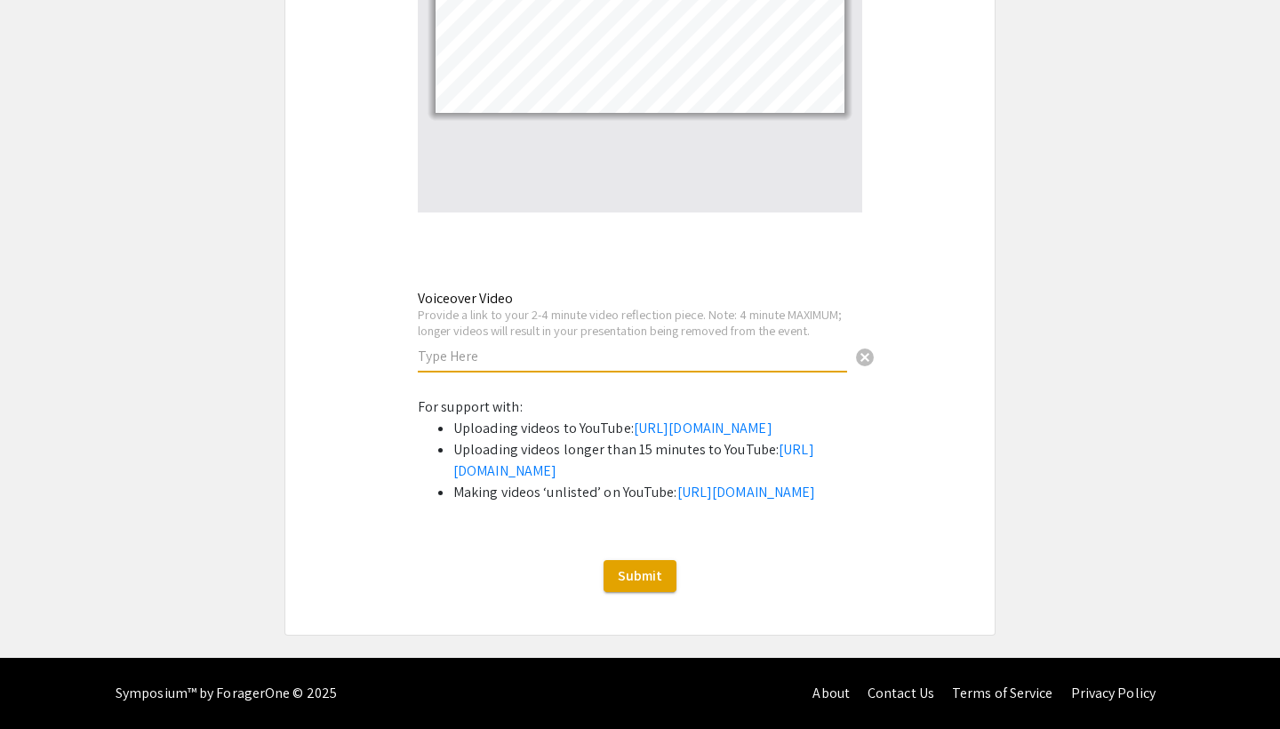
scroll to position [5964, 0]
click at [677, 487] on link "[URL][DOMAIN_NAME]" at bounding box center [746, 492] width 139 height 19
click at [574, 347] on input "text" at bounding box center [632, 356] width 429 height 19
paste input "[URL][DOMAIN_NAME]"
drag, startPoint x: 644, startPoint y: 255, endPoint x: 409, endPoint y: 250, distance: 235.6
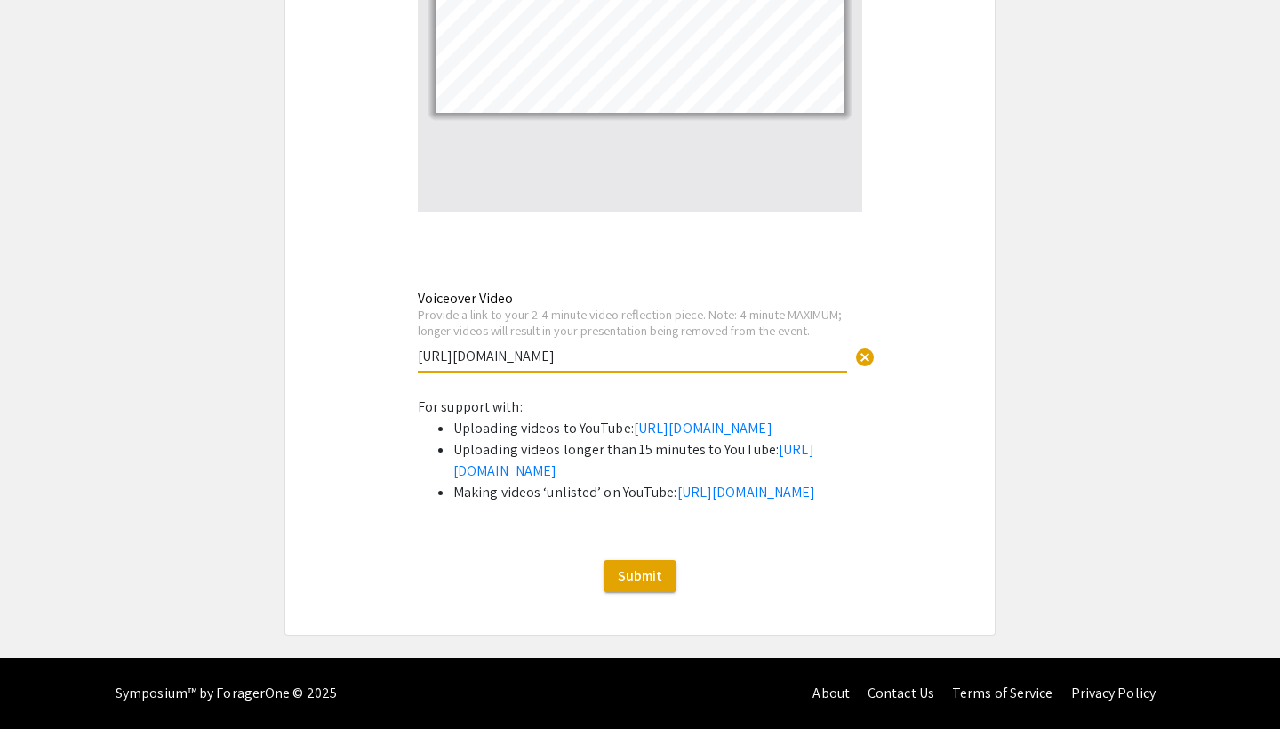
click at [409, 287] on div "Voiceover Video Provide a link to your 2-4 minute video reflection piece. Note:…" at bounding box center [639, 340] width 471 height 106
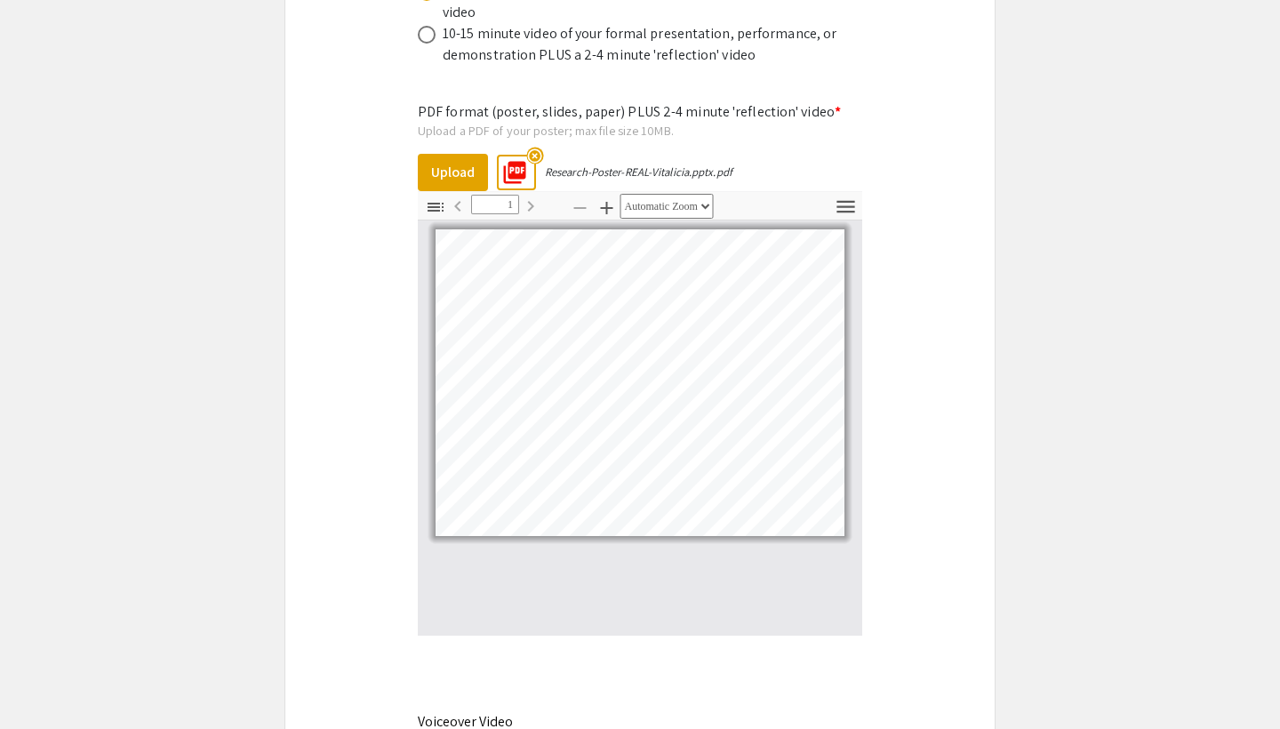
scroll to position [5659, 1]
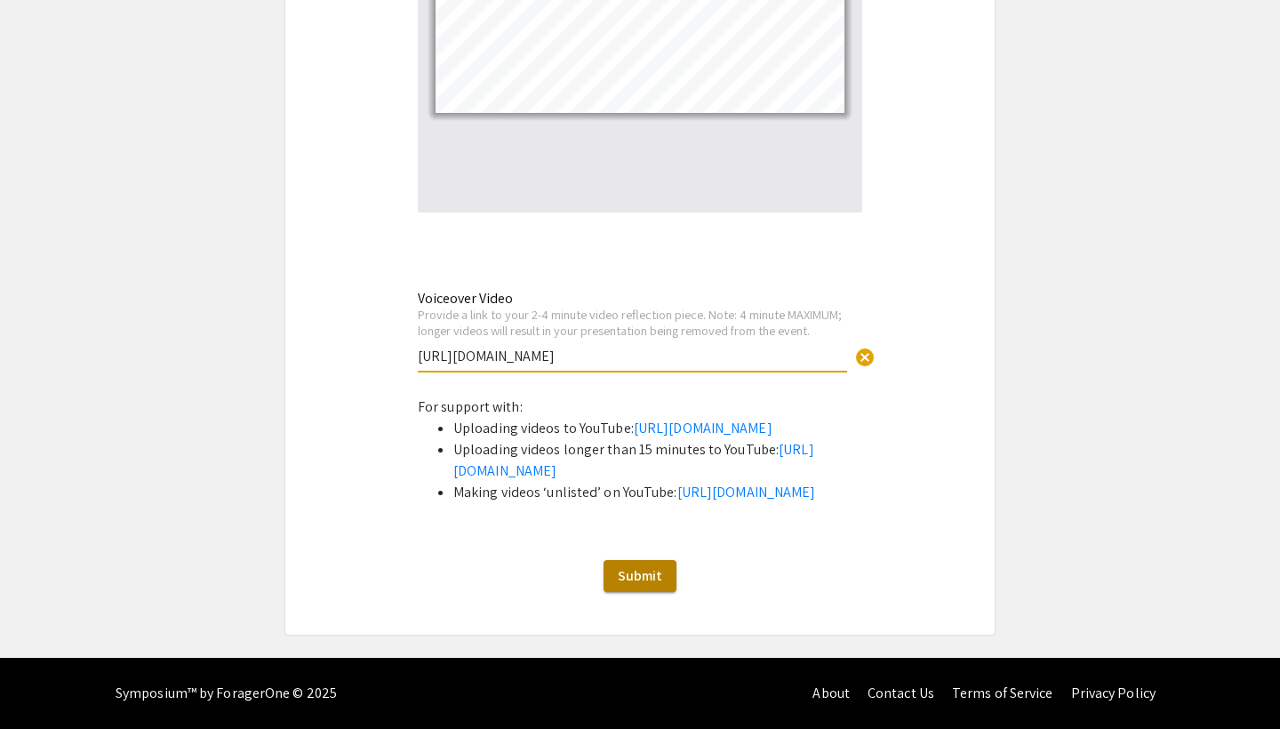
type input "[URL][DOMAIN_NAME]"
click at [636, 581] on span "Submit" at bounding box center [640, 575] width 44 height 19
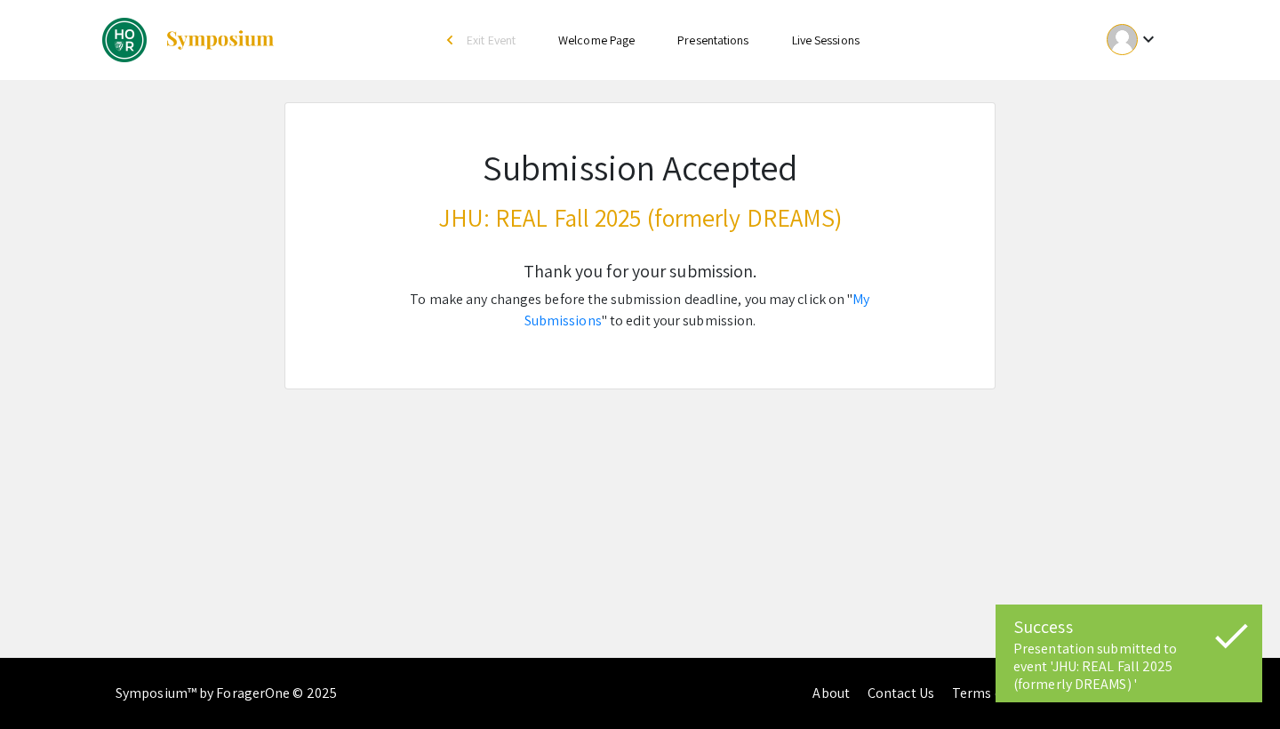
scroll to position [0, 0]
